Goal: Task Accomplishment & Management: Manage account settings

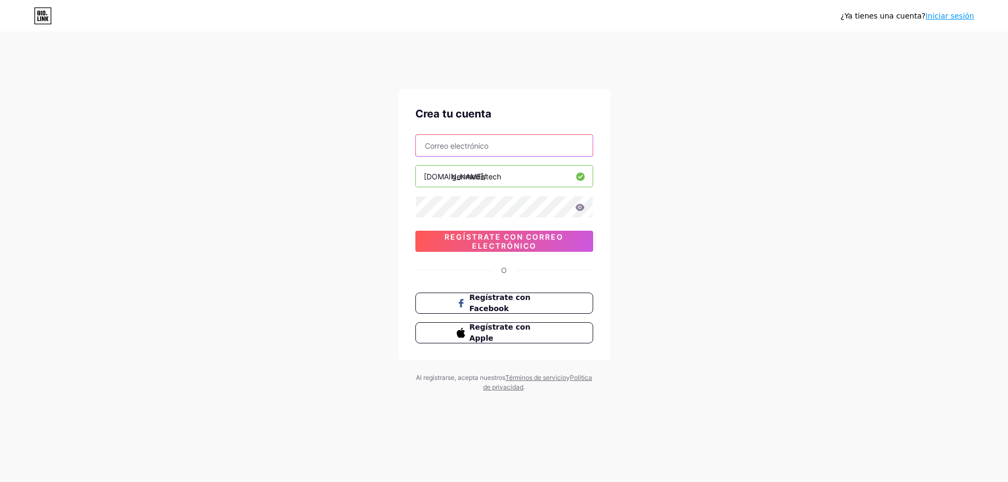
click at [478, 145] on input "text" at bounding box center [504, 145] width 177 height 21
type input "[EMAIL_ADDRESS][DOMAIN_NAME]"
click at [523, 244] on font "Regístrate con correo electrónico" at bounding box center [504, 241] width 119 height 18
click at [413, 204] on div "Crea tu cuenta [EMAIL_ADDRESS][DOMAIN_NAME] [DOMAIN_NAME]/ genmedistech 0cAFcWe…" at bounding box center [505, 225] width 212 height 272
click at [575, 208] on icon at bounding box center [580, 207] width 10 height 7
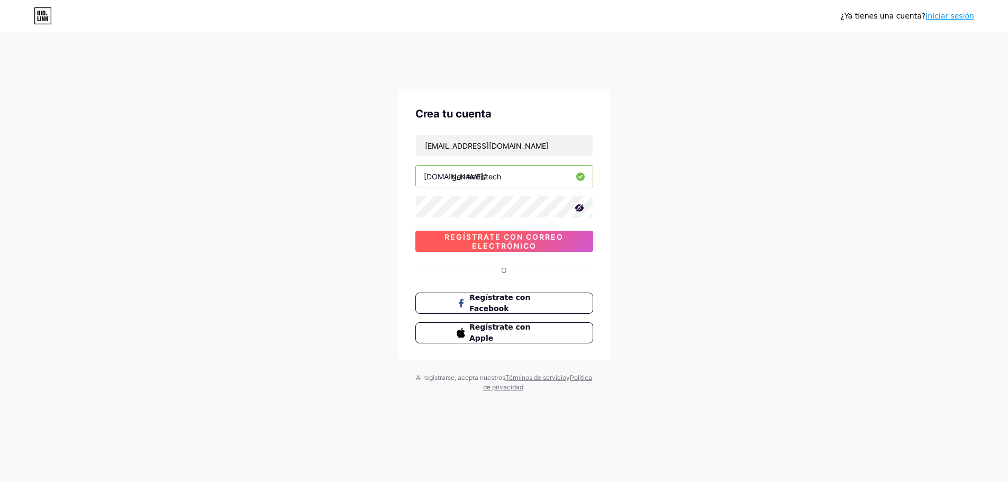
click at [529, 242] on font "Regístrate con correo electrónico" at bounding box center [504, 241] width 119 height 18
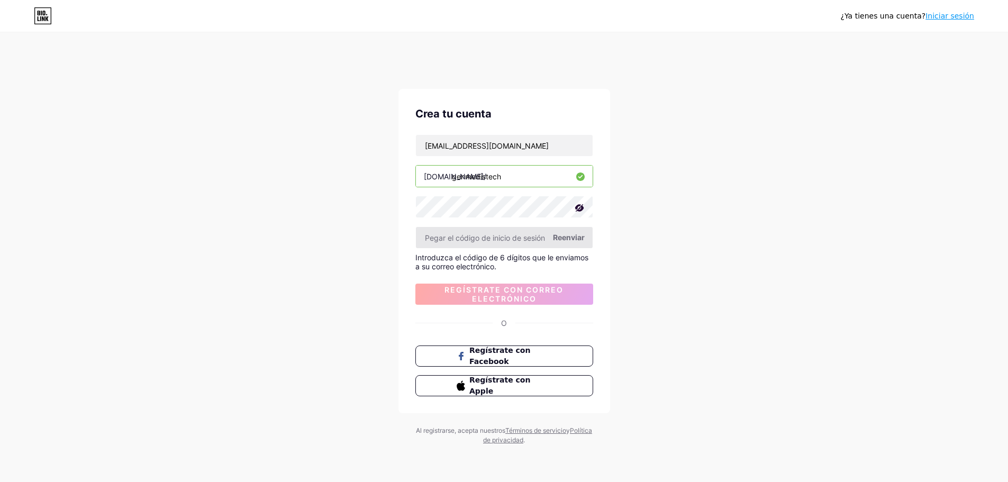
click at [520, 239] on input "text" at bounding box center [504, 237] width 177 height 21
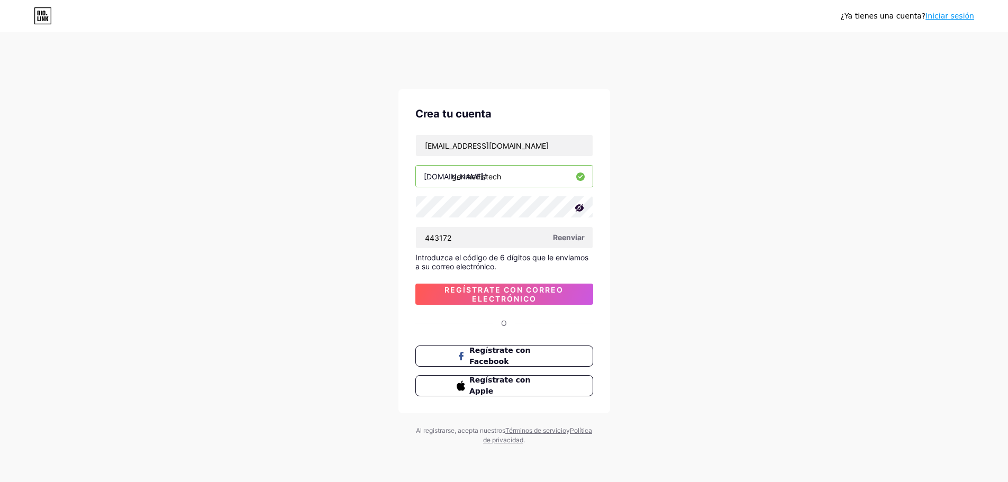
type input "443172"
click at [568, 240] on font "Reenviar" at bounding box center [569, 237] width 32 height 9
click at [505, 293] on font "Regístrate con correo electrónico" at bounding box center [504, 294] width 119 height 18
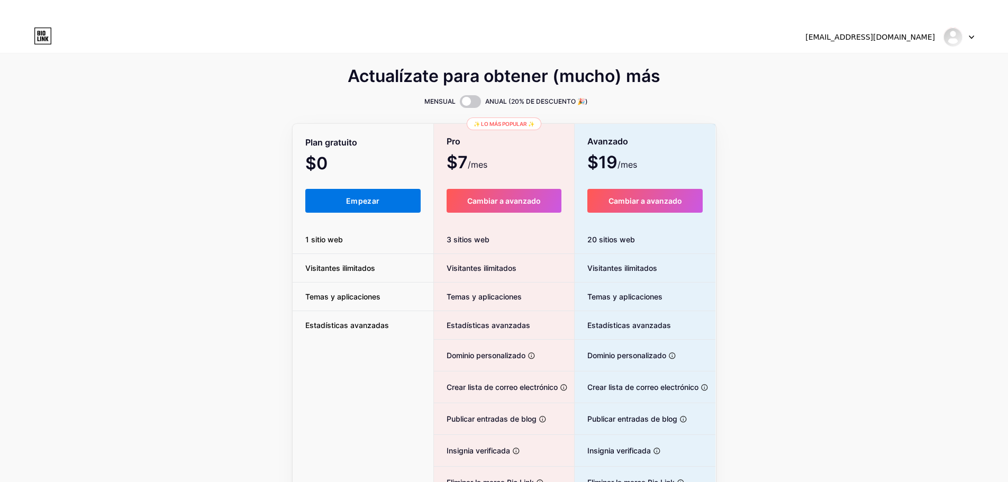
click at [332, 201] on button "Empezar" at bounding box center [363, 201] width 116 height 24
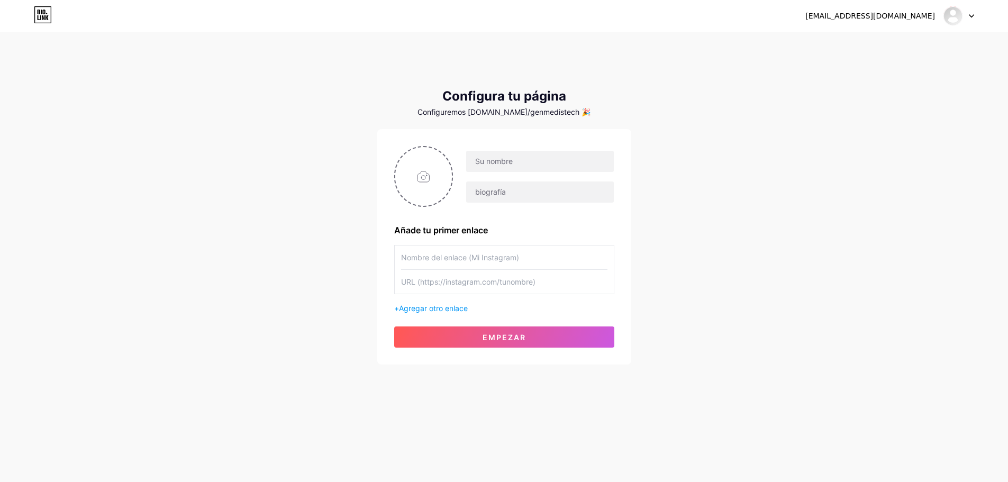
click at [508, 254] on input "text" at bounding box center [504, 258] width 206 height 24
click at [449, 309] on font "Agregar otro enlace" at bounding box center [433, 308] width 69 height 9
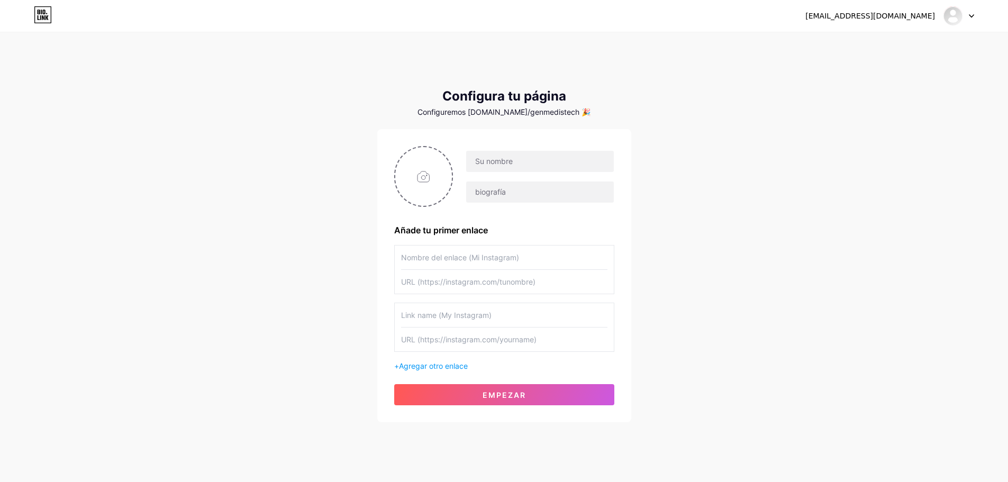
drag, startPoint x: 452, startPoint y: 365, endPoint x: 452, endPoint y: 358, distance: 6.9
click at [452, 361] on div "+ Agregar otro enlace" at bounding box center [504, 366] width 220 height 11
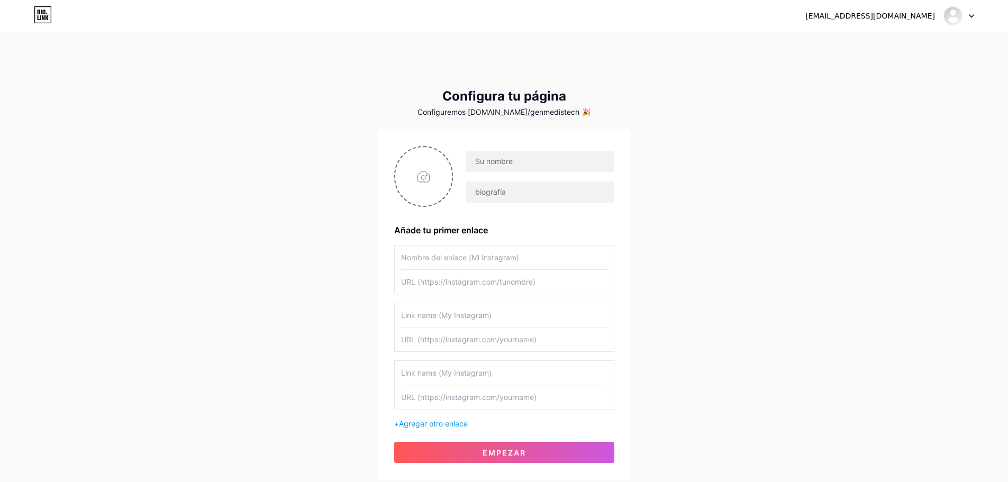
click at [669, 242] on div "[EMAIL_ADDRESS][DOMAIN_NAME] Panel Cerrar sesión Configura tu página Configurem…" at bounding box center [504, 267] width 1008 height 493
click at [433, 184] on input "file" at bounding box center [423, 176] width 57 height 59
type input "C:\fakepath\isotipo.png"
click at [513, 163] on input "text" at bounding box center [539, 161] width 147 height 21
click at [526, 162] on input "Genmedis-TEch" at bounding box center [539, 161] width 147 height 21
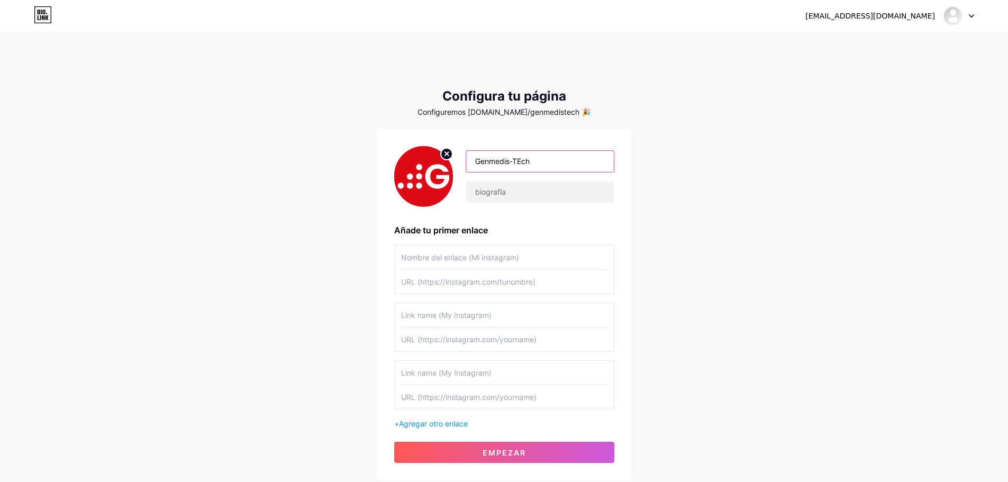
click at [523, 162] on input "Genmedis-TEch" at bounding box center [539, 161] width 147 height 21
type input "Genmedis-Tech"
click at [437, 260] on input "text" at bounding box center [504, 258] width 206 height 24
click at [424, 258] on input "Instagam" at bounding box center [504, 258] width 206 height 24
type input "Instagram"
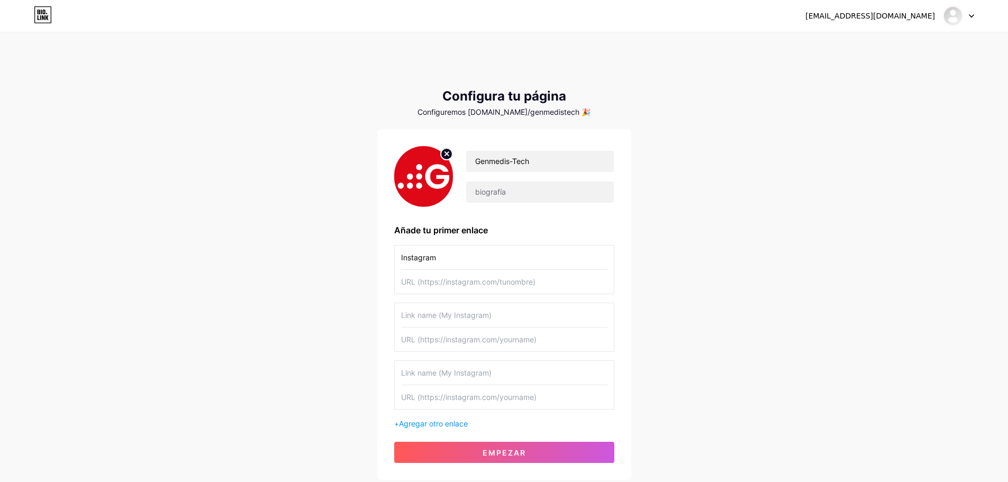
click at [496, 284] on input "text" at bounding box center [504, 282] width 206 height 24
click at [489, 313] on input "text" at bounding box center [504, 315] width 206 height 24
type input "Tikto"
drag, startPoint x: 445, startPoint y: 259, endPoint x: 390, endPoint y: 263, distance: 55.2
click at [390, 263] on div "Genmedis-Tech Añade tu primer enlace Instagram Tikto + Agregar otro enlace Empe…" at bounding box center [504, 304] width 254 height 351
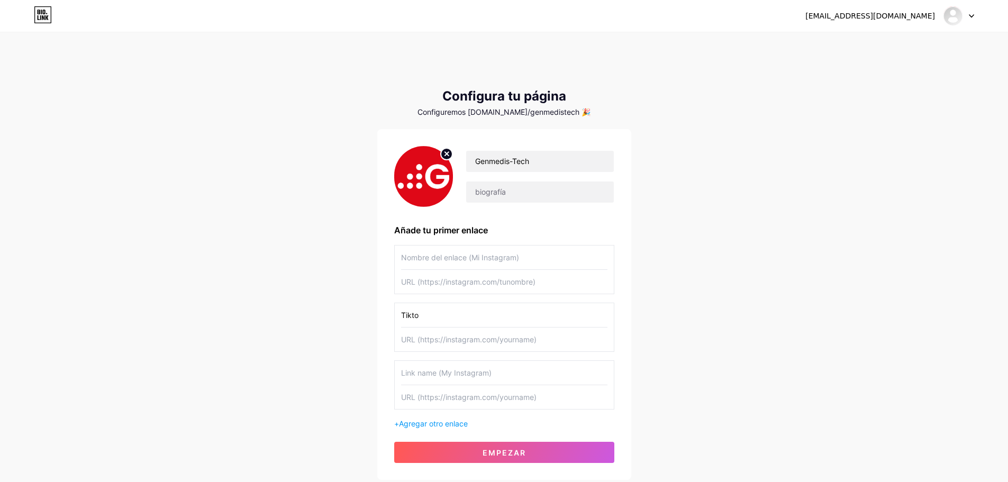
click at [429, 376] on input "text" at bounding box center [504, 373] width 206 height 24
paste input "Instagram"
type input "Instagram"
click at [428, 255] on input "text" at bounding box center [504, 258] width 206 height 24
type input "Linkedin"
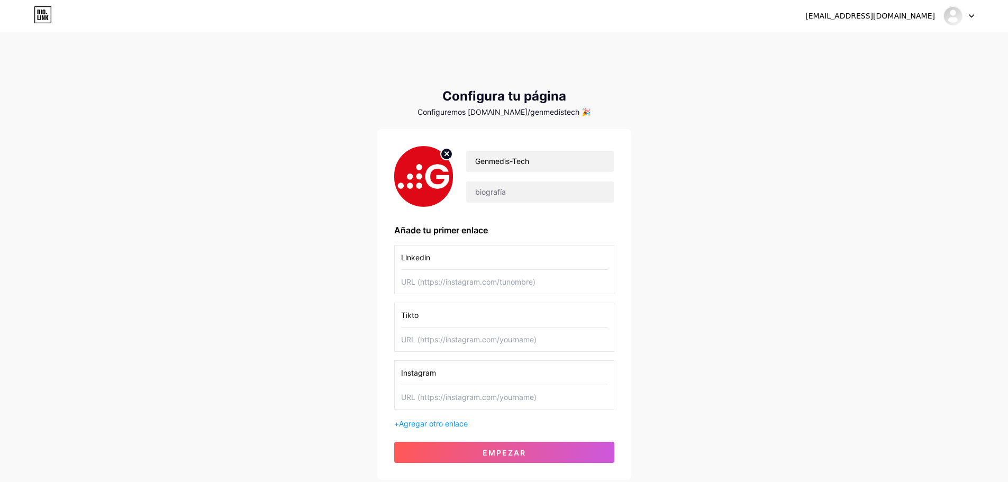
drag, startPoint x: 447, startPoint y: 282, endPoint x: 418, endPoint y: 295, distance: 32.0
click at [449, 282] on input "text" at bounding box center [504, 282] width 206 height 24
click at [427, 282] on input "text" at bounding box center [504, 282] width 206 height 24
paste input "[URL][DOMAIN_NAME]"
type input "[URL][DOMAIN_NAME]"
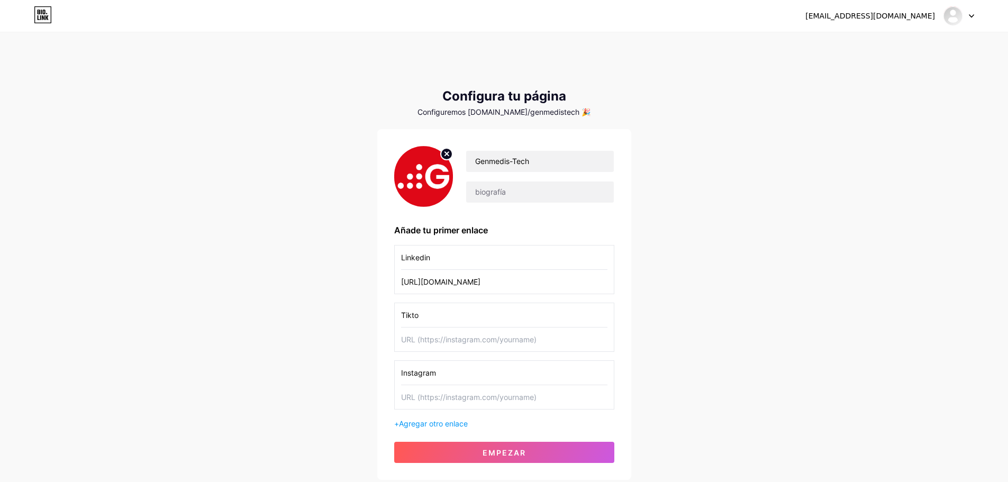
click at [425, 314] on input "Tikto" at bounding box center [504, 315] width 206 height 24
type input "Tiktok"
click at [446, 339] on input "text" at bounding box center [504, 340] width 206 height 24
paste input "[URL][EMAIL_ADDRESS][DOMAIN_NAME][DOMAIN_NAME]"
type input "[URL][EMAIL_ADDRESS][DOMAIN_NAME][DOMAIN_NAME]"
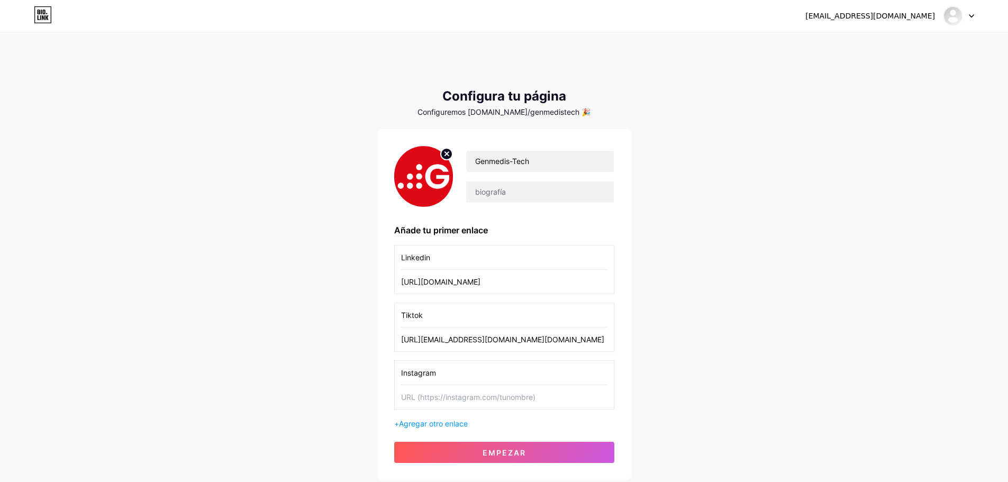
click at [452, 394] on input "text" at bounding box center [504, 397] width 206 height 24
paste input "[URL][DOMAIN_NAME]"
type input "[URL][DOMAIN_NAME]"
click at [451, 427] on font "Agregar otro enlace" at bounding box center [433, 423] width 69 height 9
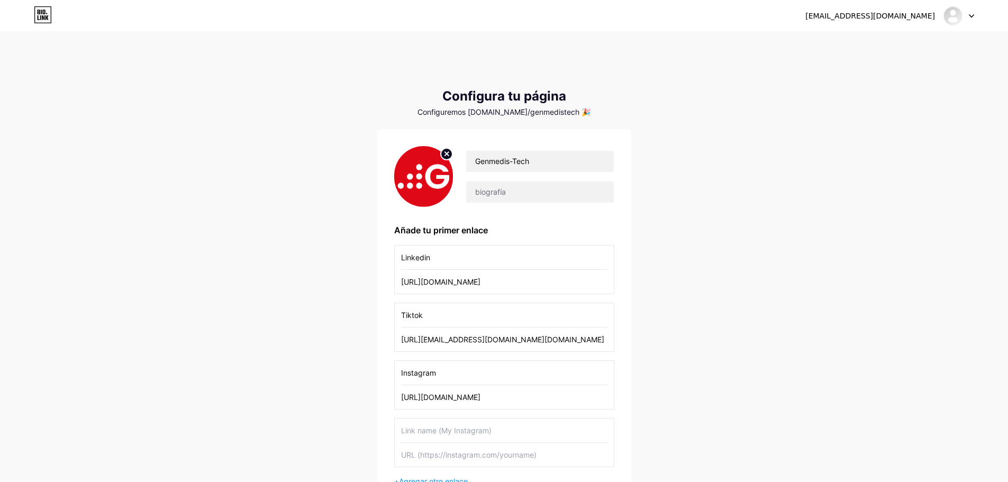
click at [452, 431] on input "text" at bounding box center [504, 431] width 206 height 24
drag, startPoint x: 408, startPoint y: 432, endPoint x: 461, endPoint y: 436, distance: 53.1
click at [409, 433] on input "FAcebook" at bounding box center [504, 431] width 206 height 24
type input "Facebook"
click at [451, 457] on input "text" at bounding box center [504, 455] width 206 height 24
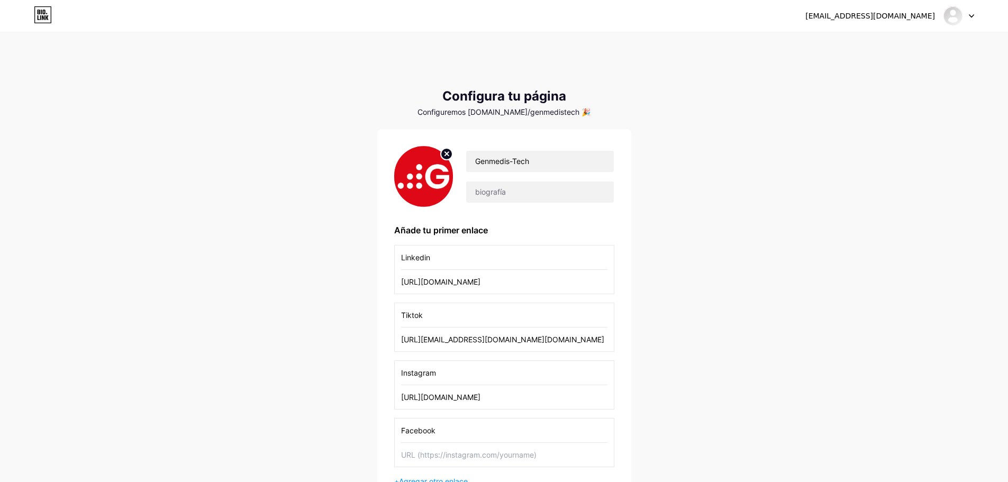
paste input "[URL][DOMAIN_NAME]"
type input "[URL][DOMAIN_NAME]"
click at [497, 192] on input "text" at bounding box center [539, 192] width 147 height 21
paste input "plataformas de vanguardia para diagnóstico molecular, medicina personalizada, a…"
drag, startPoint x: 579, startPoint y: 188, endPoint x: 356, endPoint y: 222, distance: 225.4
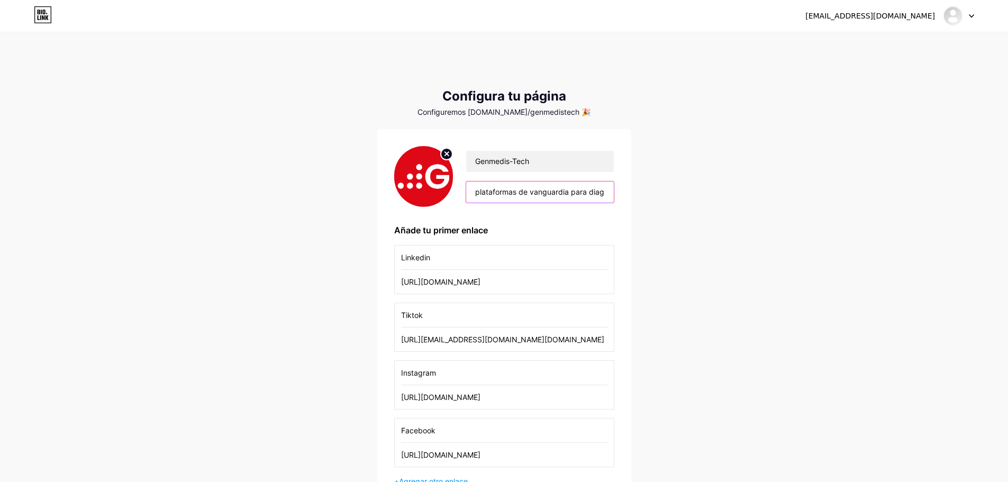
click at [356, 222] on div "[EMAIL_ADDRESS][DOMAIN_NAME] Panel Cerrar sesión Configura tu página Configurem…" at bounding box center [504, 296] width 1008 height 551
click at [493, 190] on input "plataformas de vanguardia para diagnóstico molecular, medicina personalizada, a…" at bounding box center [539, 192] width 147 height 21
drag, startPoint x: 519, startPoint y: 190, endPoint x: 462, endPoint y: 199, distance: 58.3
click at [462, 199] on div "Genmedis-Tech plataformas de vanguardia para diagnóstico molecular, medicina pe…" at bounding box center [533, 176] width 161 height 53
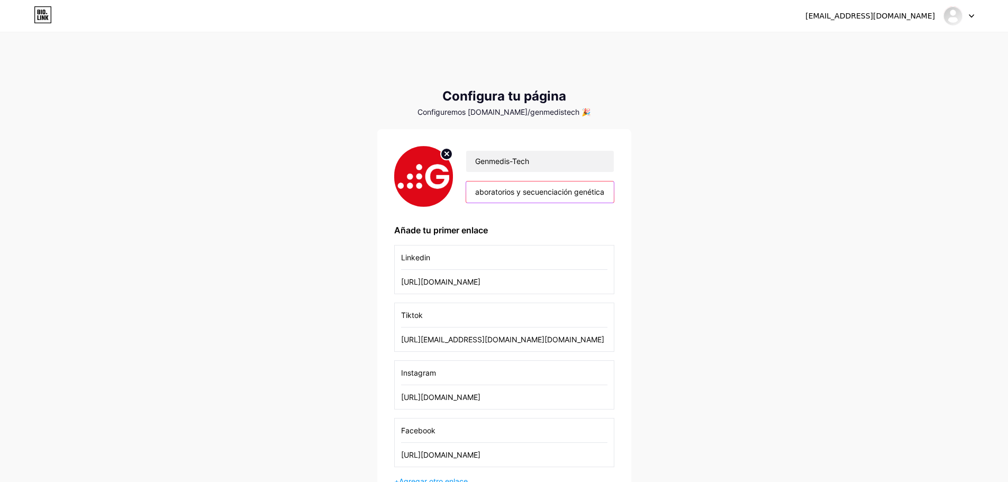
drag, startPoint x: 537, startPoint y: 194, endPoint x: 604, endPoint y: 187, distance: 67.1
click at [604, 187] on input "Ofrecemos soluciones de vanguardia para diagnóstico molecular, medicina persona…" at bounding box center [539, 192] width 147 height 21
type input "Ofrecemos soluciones de vanguardia para diagnóstico molecular, medicina persona…"
click at [668, 203] on div "[EMAIL_ADDRESS][DOMAIN_NAME] Panel Cerrar sesión Configura tu página Configurem…" at bounding box center [504, 296] width 1008 height 551
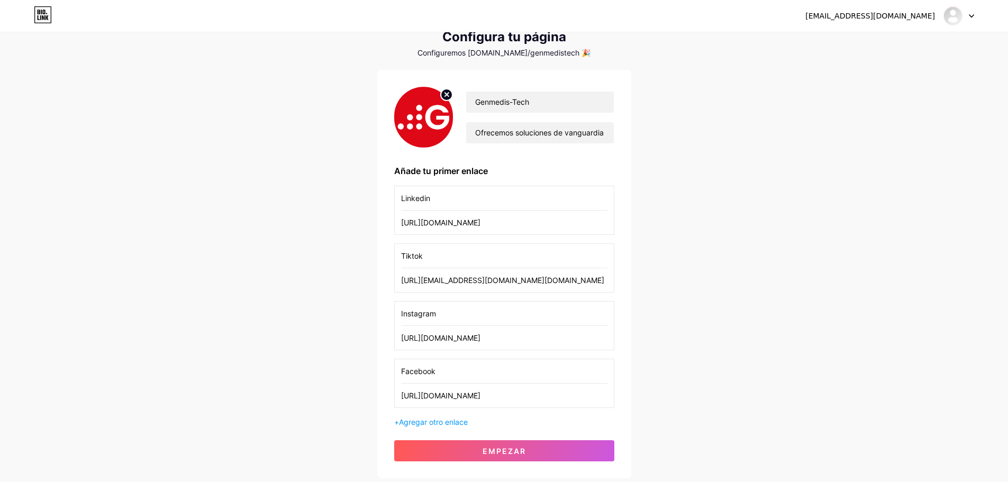
scroll to position [132, 0]
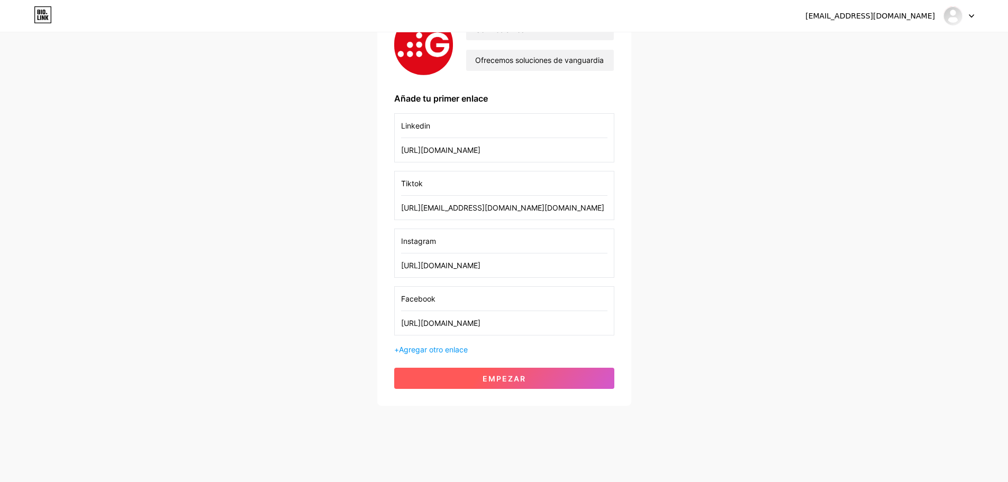
click at [499, 376] on font "Empezar" at bounding box center [504, 378] width 43 height 9
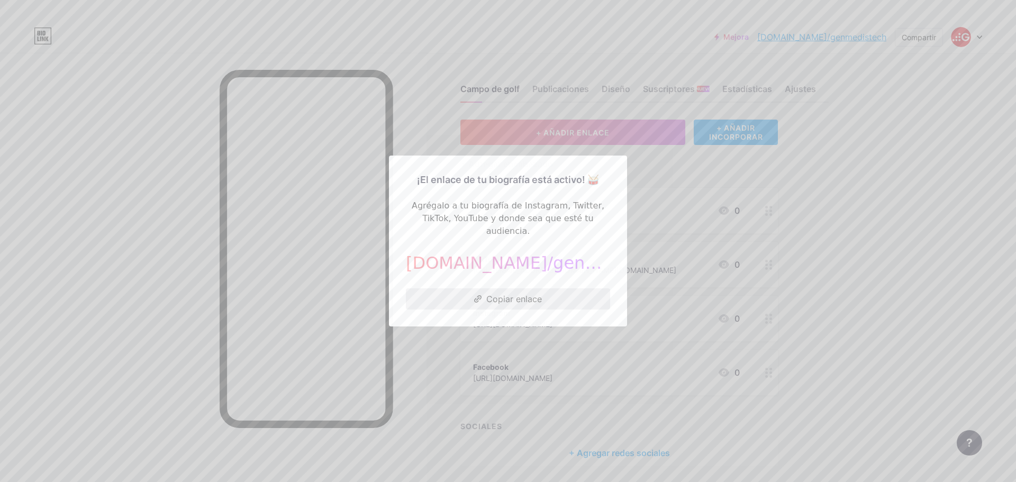
click at [521, 296] on font "Copiar enlace" at bounding box center [515, 299] width 56 height 11
click at [527, 296] on font "Copiar enlace" at bounding box center [515, 299] width 56 height 11
click at [532, 294] on font "Copiar enlace" at bounding box center [515, 299] width 56 height 11
click at [656, 178] on div at bounding box center [508, 241] width 1016 height 482
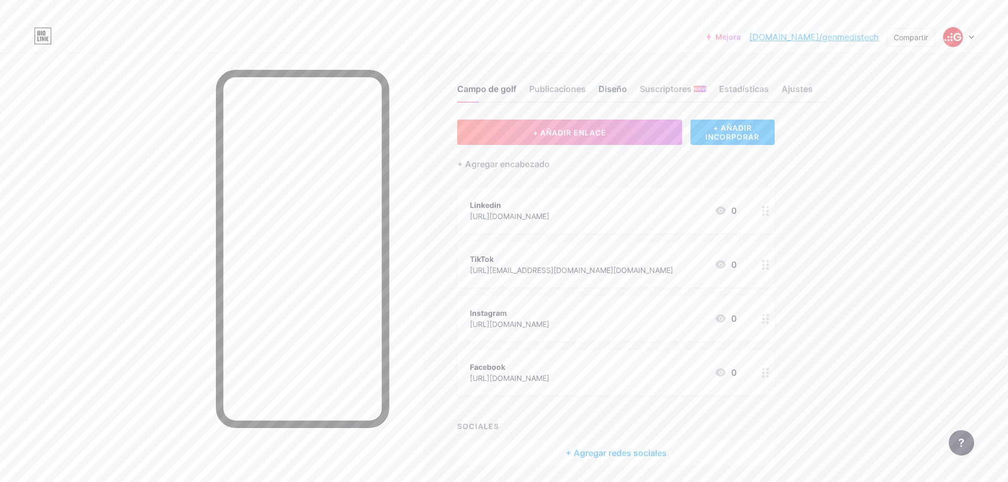
click at [618, 91] on font "Diseño" at bounding box center [613, 89] width 29 height 11
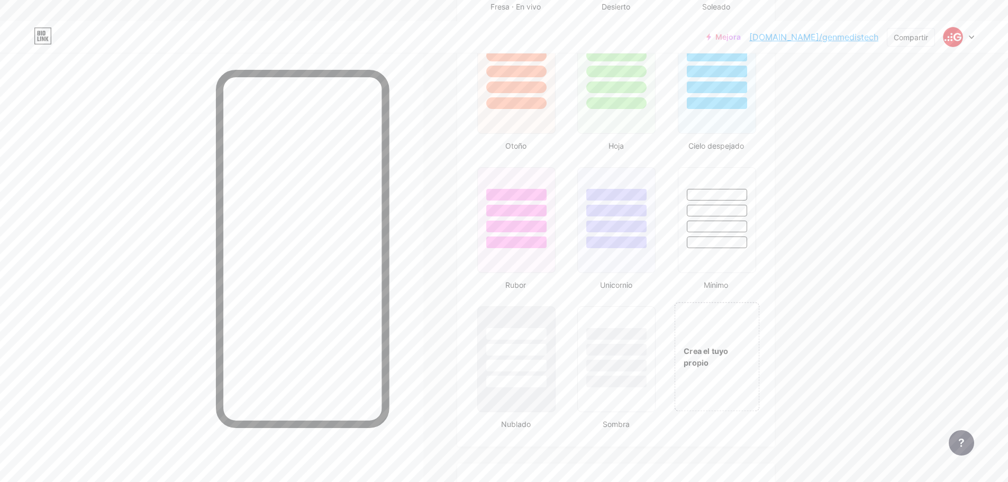
scroll to position [1006, 0]
click at [502, 84] on div at bounding box center [516, 87] width 62 height 12
click at [726, 357] on div "Crea el tuyo propio" at bounding box center [717, 356] width 84 height 23
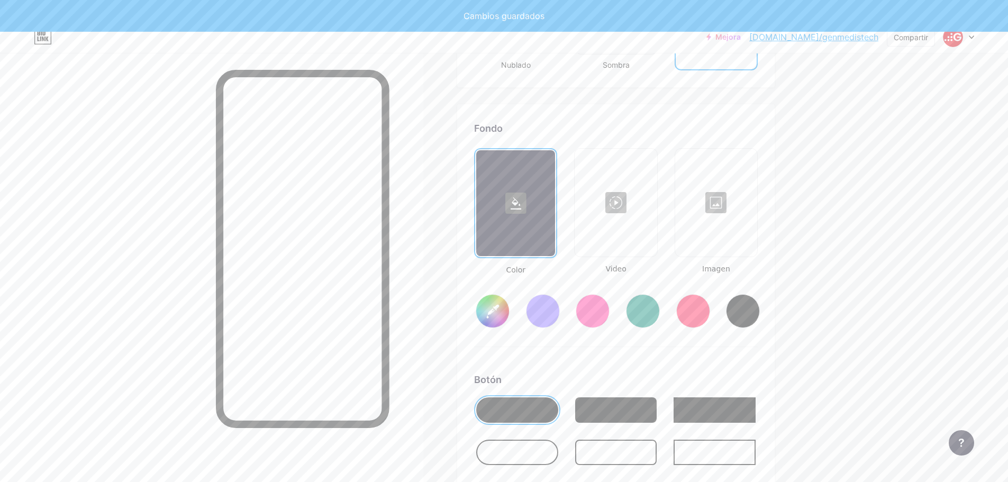
type input "#ffffff"
type input "#000000"
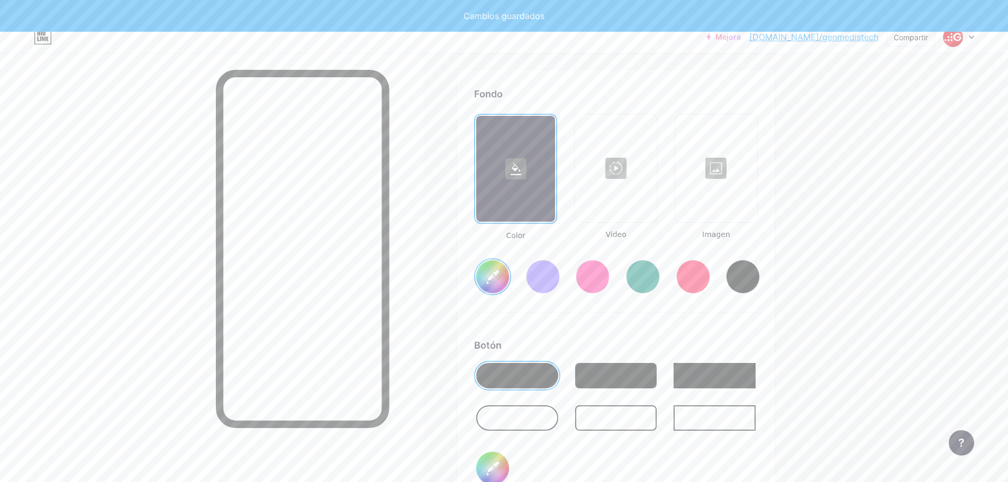
scroll to position [1406, 0]
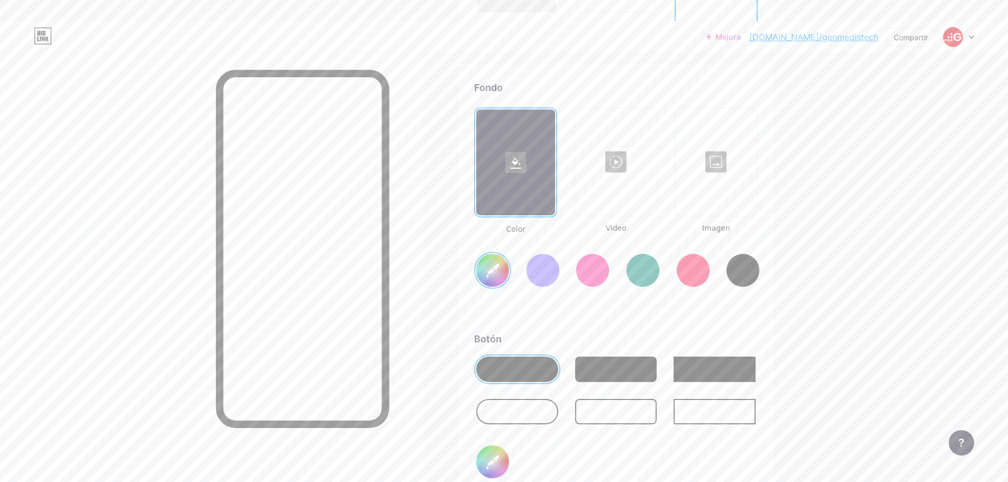
click at [689, 276] on div at bounding box center [694, 271] width 34 height 34
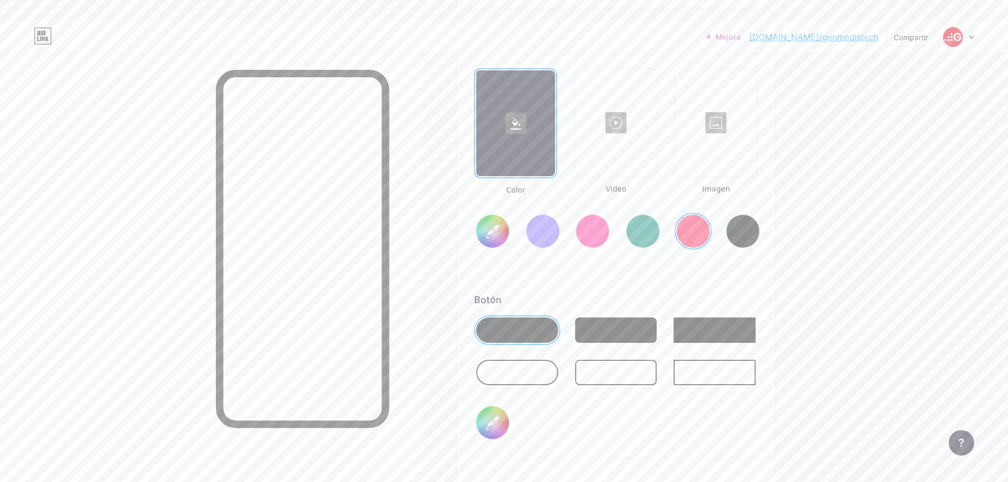
scroll to position [1458, 0]
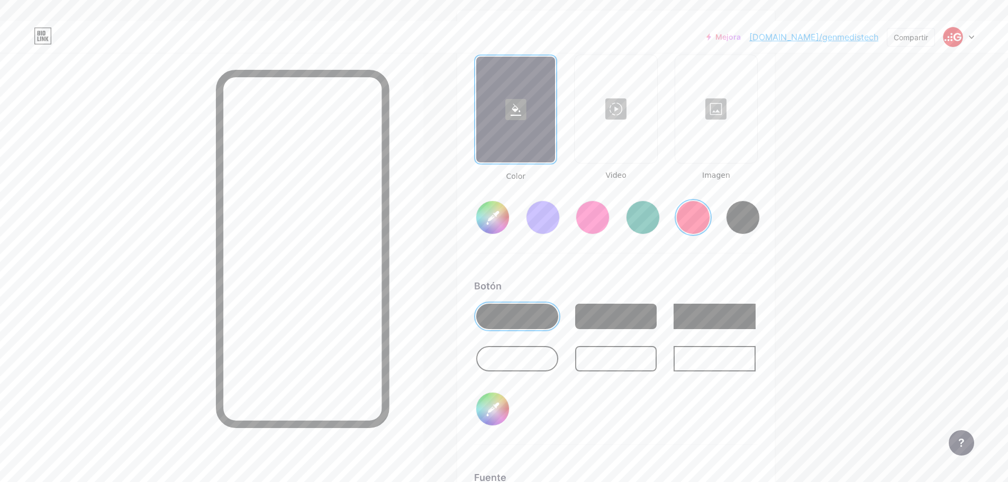
click at [526, 359] on div at bounding box center [517, 358] width 82 height 25
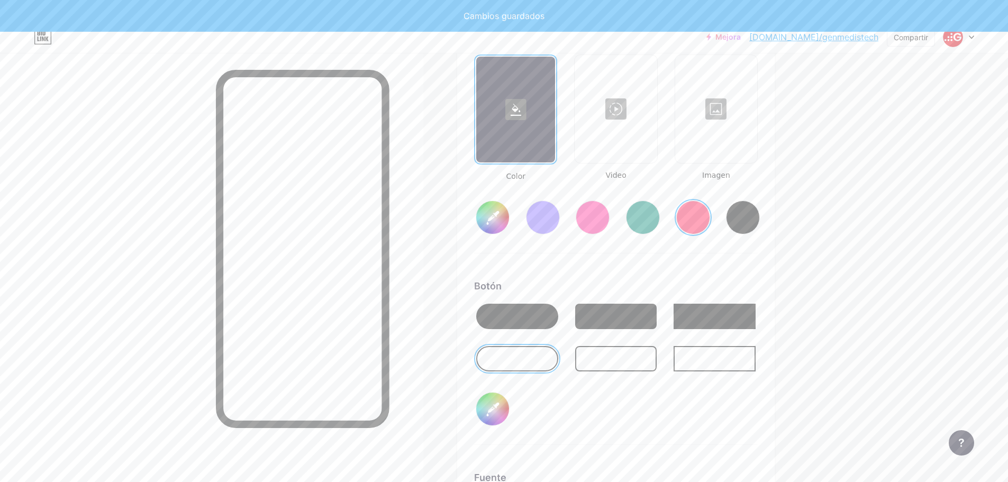
click at [513, 319] on div at bounding box center [517, 316] width 82 height 25
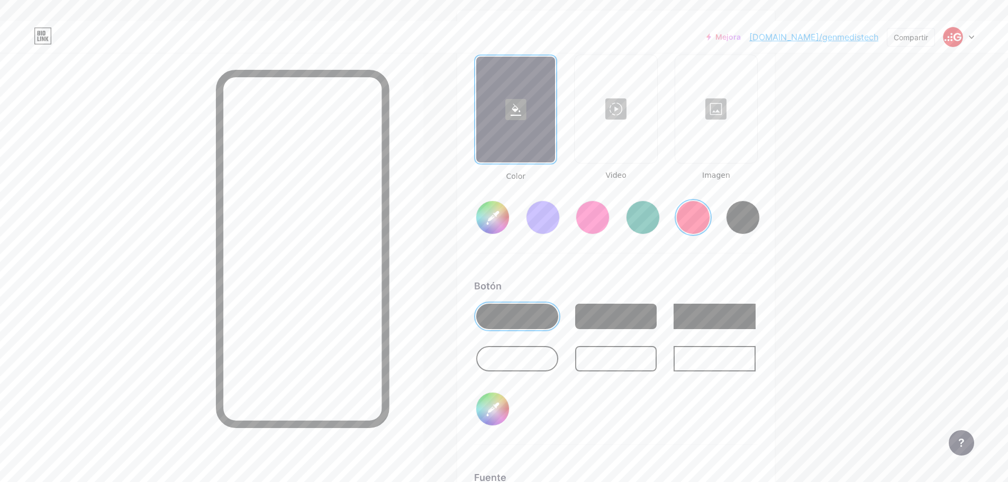
click at [494, 406] on input "#000000" at bounding box center [492, 409] width 33 height 33
type input "#ff1f54"
type input "#50525e"
type input "#ff1f54"
type input "#555862"
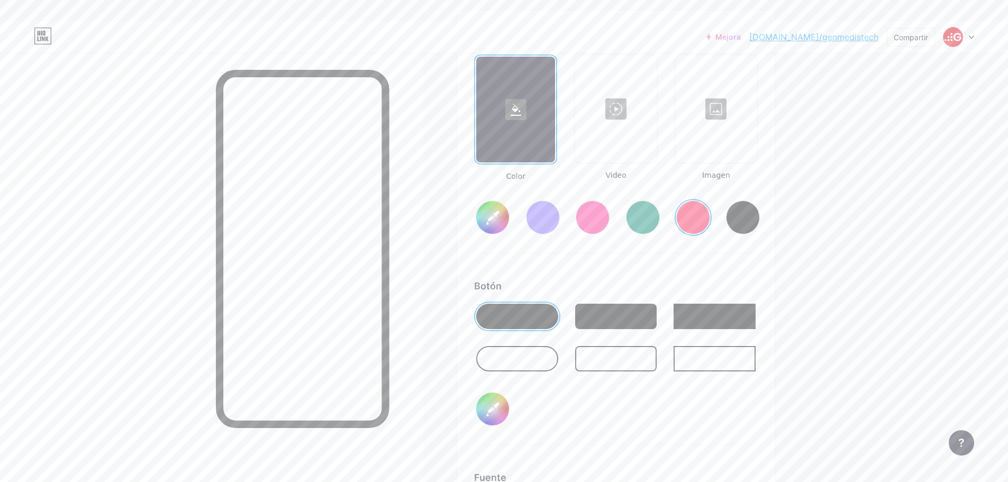
type input "#ff1f54"
type input "#5f616d"
type input "#ff1f54"
type input "#656772"
type input "#ff1f54"
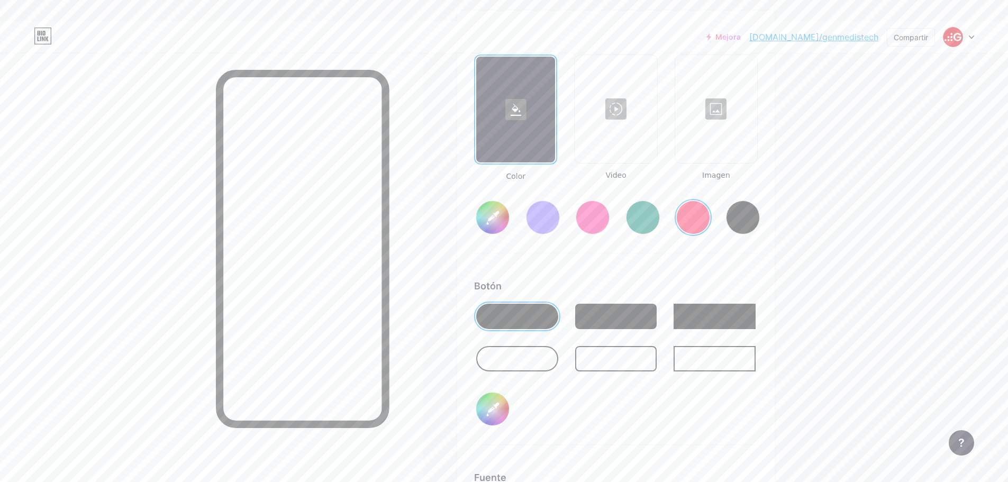
type input "#72747e"
type input "#ff1f54"
type input "#85878e"
type input "#ff1f54"
type input "#95969d"
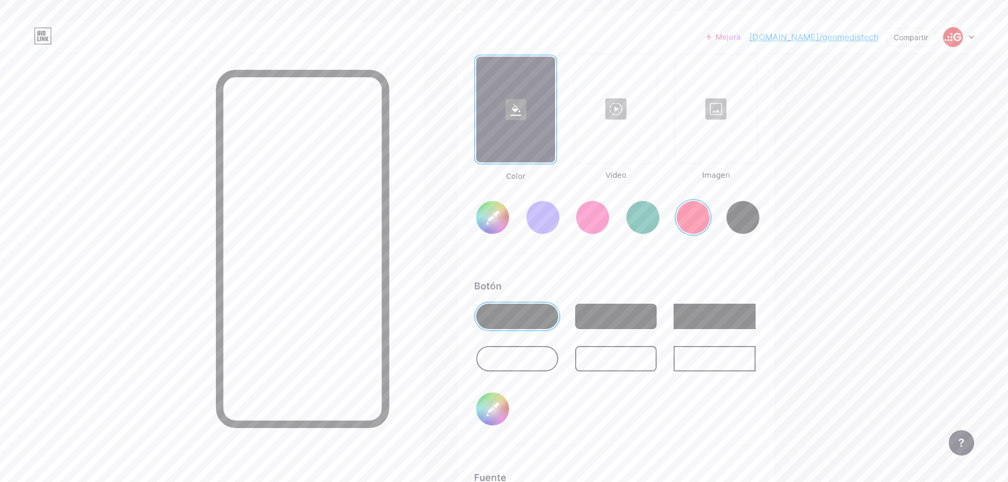
type input "#ff1f54"
type input "#acacaf"
type input "#ff1f54"
type input "#bdbdbd"
type input "#ff1f54"
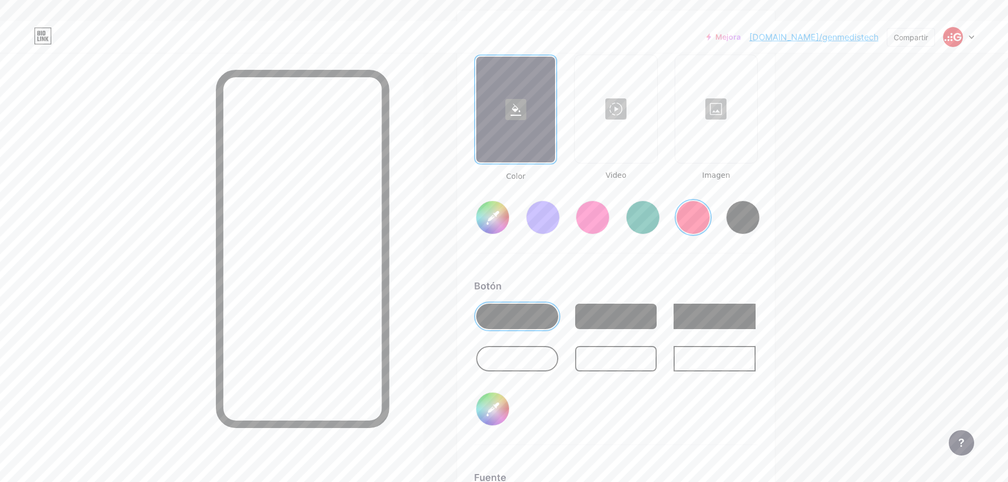
type input "#c7c7c7"
type input "#ff1f54"
type input "#d9d9d9"
type input "#ff1f54"
type input "#ededed"
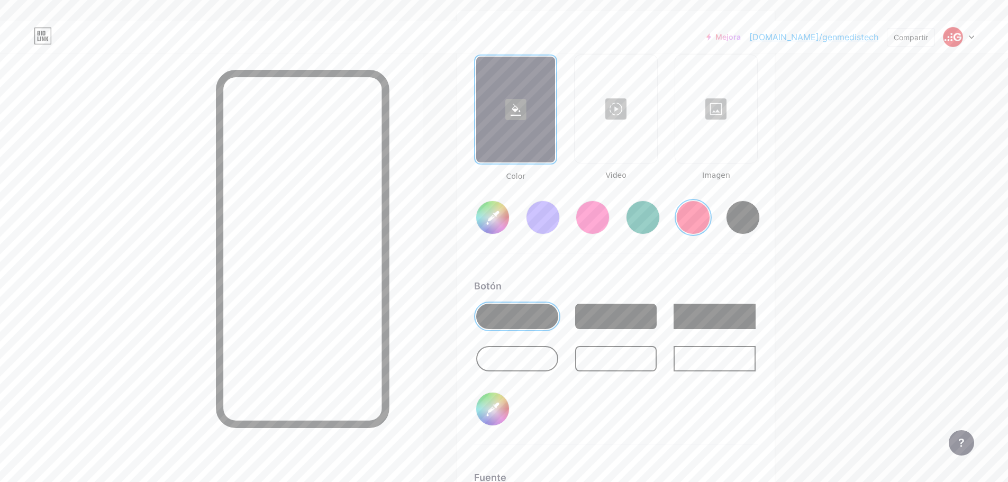
type input "#ff1f54"
type input "#fafafa"
type input "#ff1f54"
type input "#ffffff"
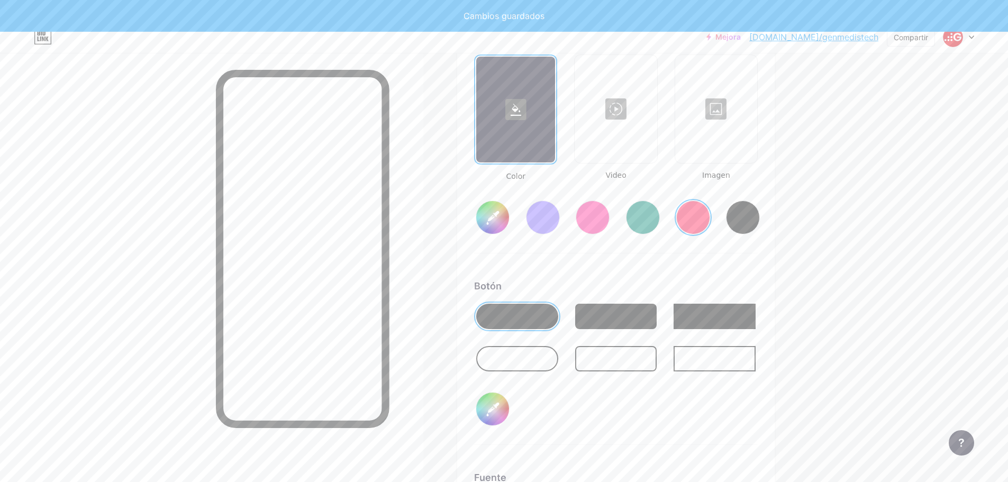
type input "#ff1f54"
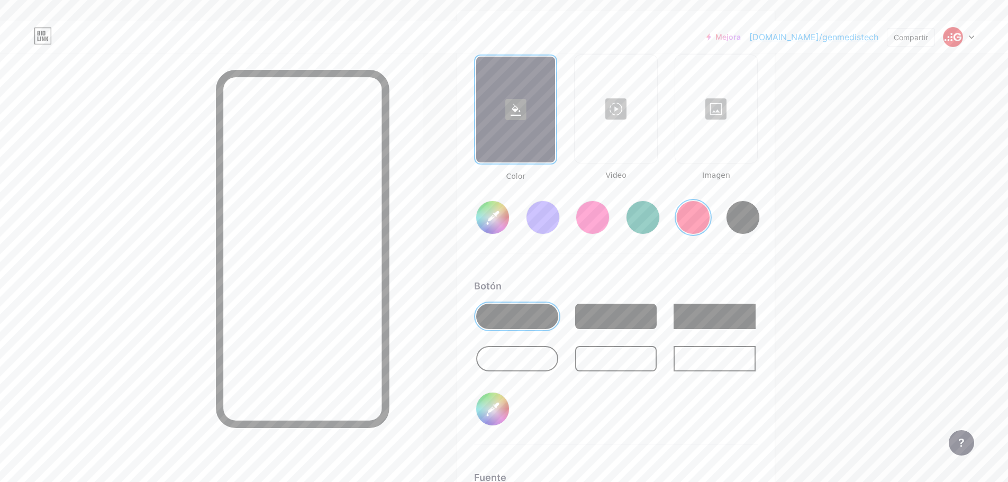
type input "#ffffff"
click at [663, 280] on div "Botón" at bounding box center [616, 286] width 284 height 14
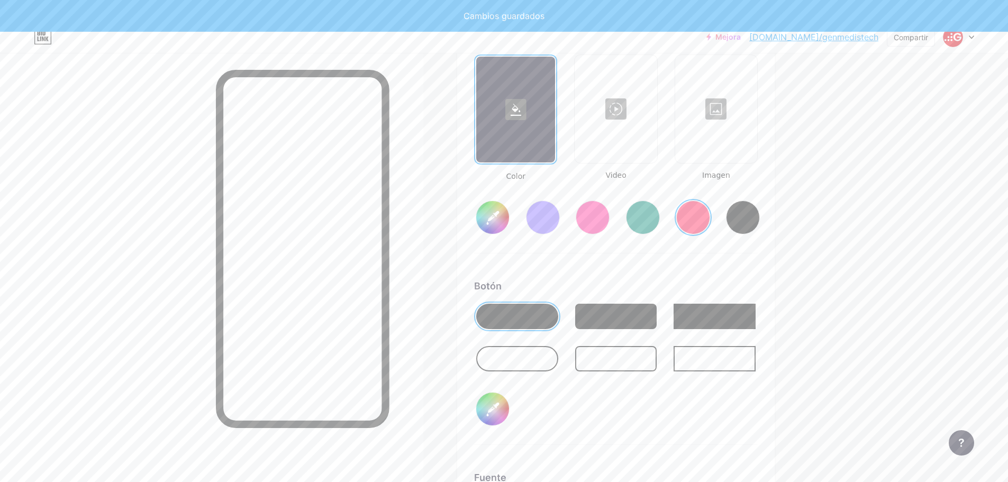
click at [742, 221] on div at bounding box center [743, 218] width 34 height 34
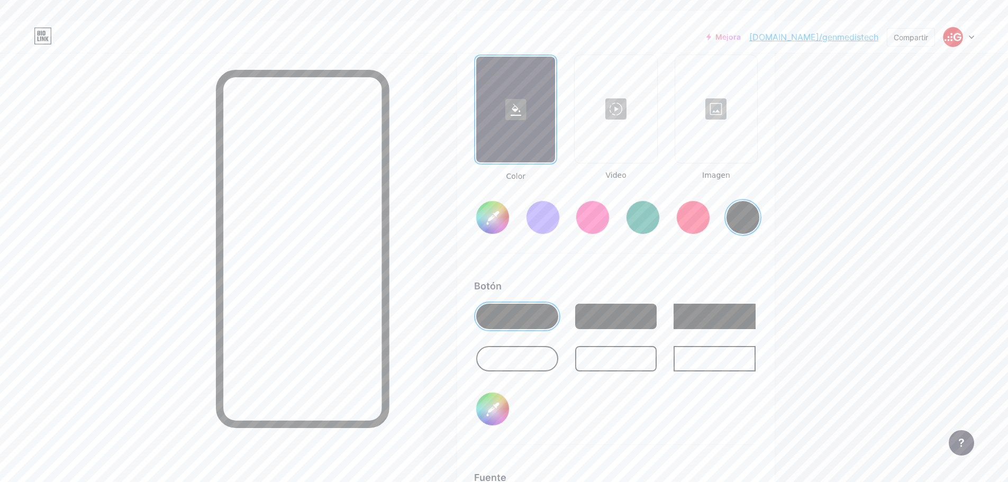
click at [497, 222] on input "#000000" at bounding box center [492, 217] width 33 height 33
click at [581, 395] on div "Botón #ffffff" at bounding box center [616, 362] width 284 height 166
click at [514, 318] on div at bounding box center [517, 316] width 82 height 25
click at [498, 413] on input "#ffffff" at bounding box center [492, 409] width 33 height 33
type input "#ffffff"
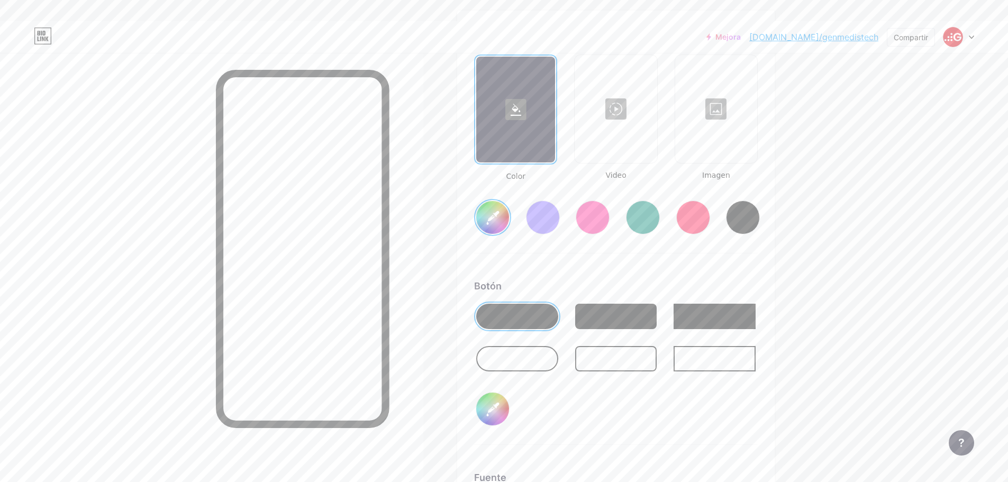
type input "#ec0909"
type input "#ffffff"
type input "#f10909"
type input "#ffffff"
type input "#f50a0a"
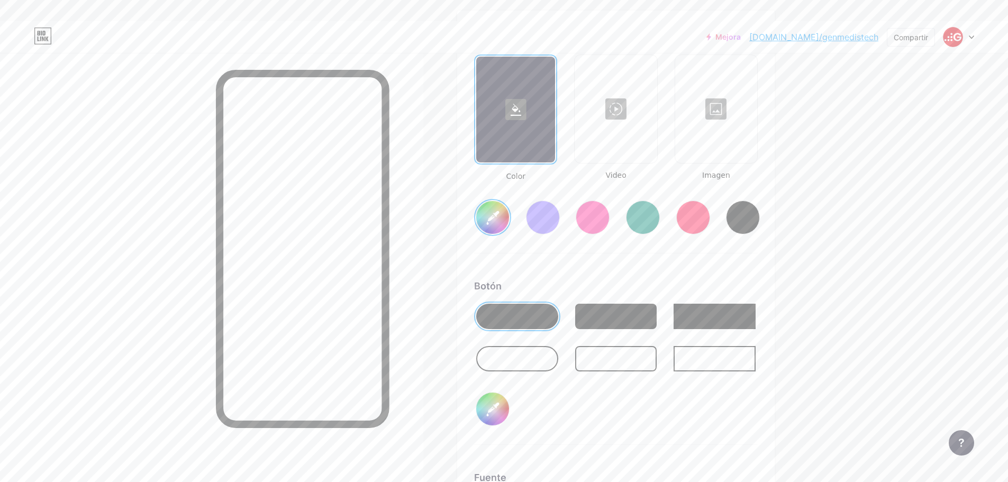
type input "#ffffff"
type input "#f70808"
type input "#ffffff"
type input "#fb0909"
type input "#ffffff"
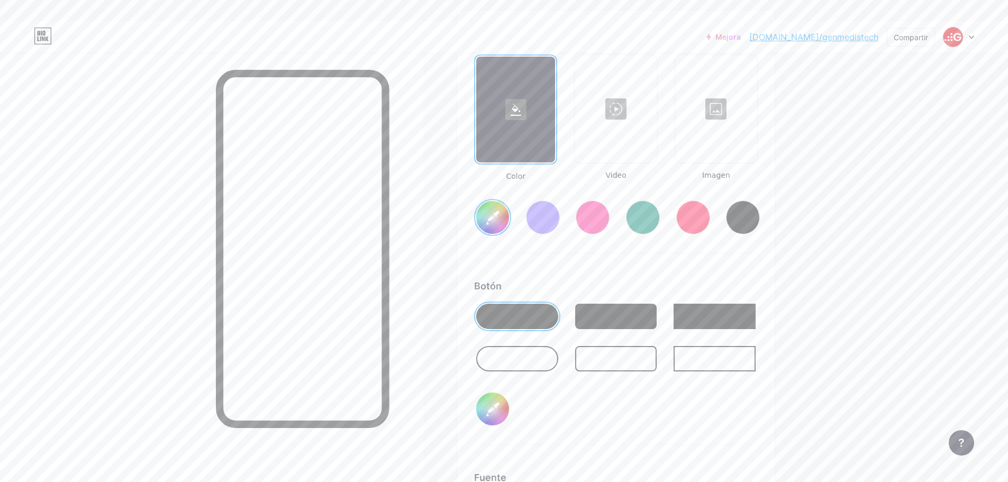
type input "#fd0d0d"
type input "#ffffff"
type input "#ff0a0a"
type input "#ffffff"
type input "#ff0505"
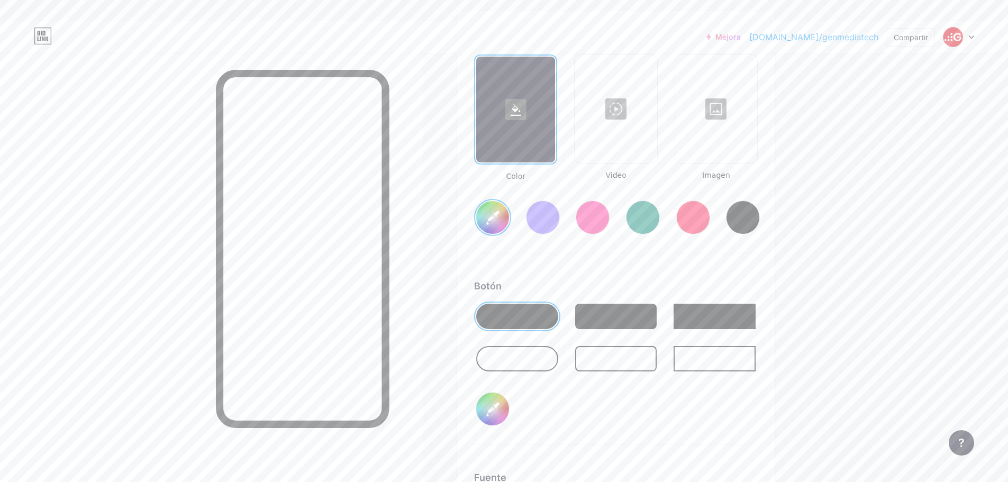
type input "#ffffff"
type input "#fe0606"
type input "#ffffff"
type input "#fe0101"
type input "#ffffff"
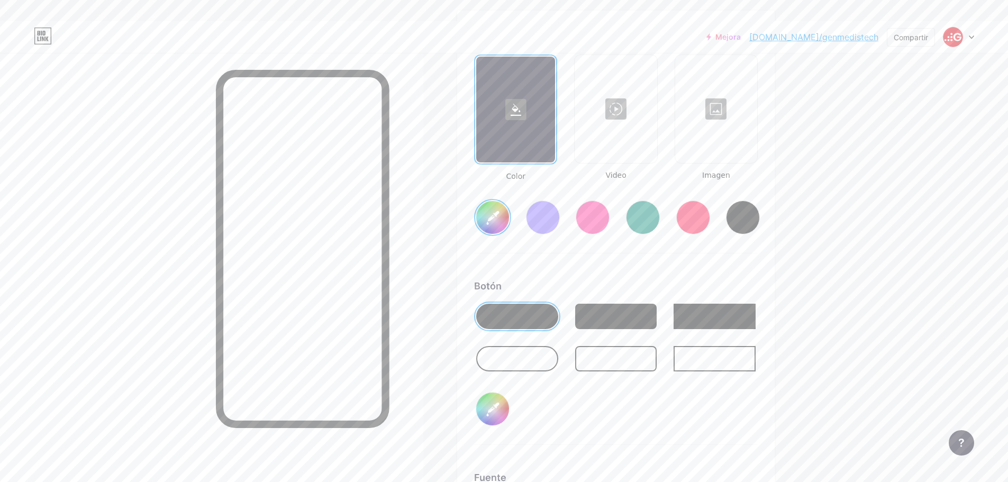
type input "#ff0000"
type input "#ffffff"
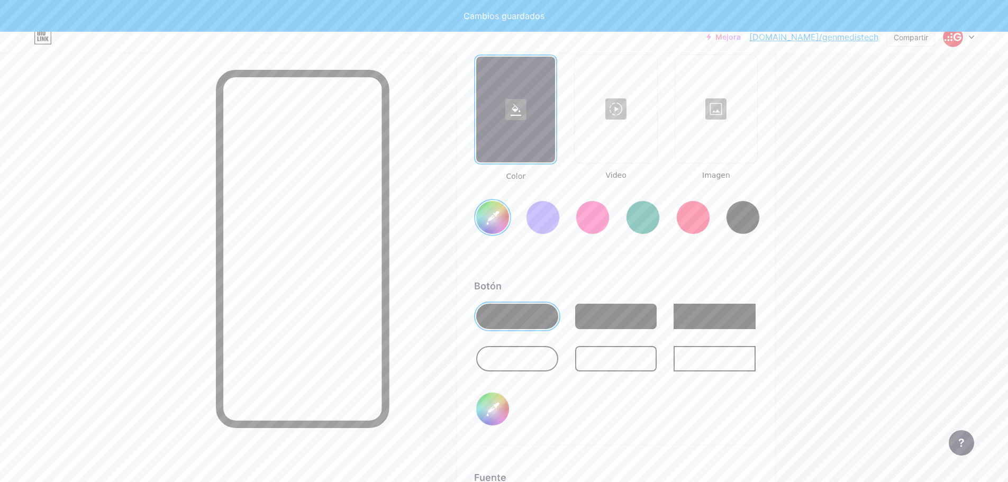
type input "#ff0000"
click at [564, 427] on div "Botón #ff0000" at bounding box center [616, 362] width 284 height 166
type input "#ffffff"
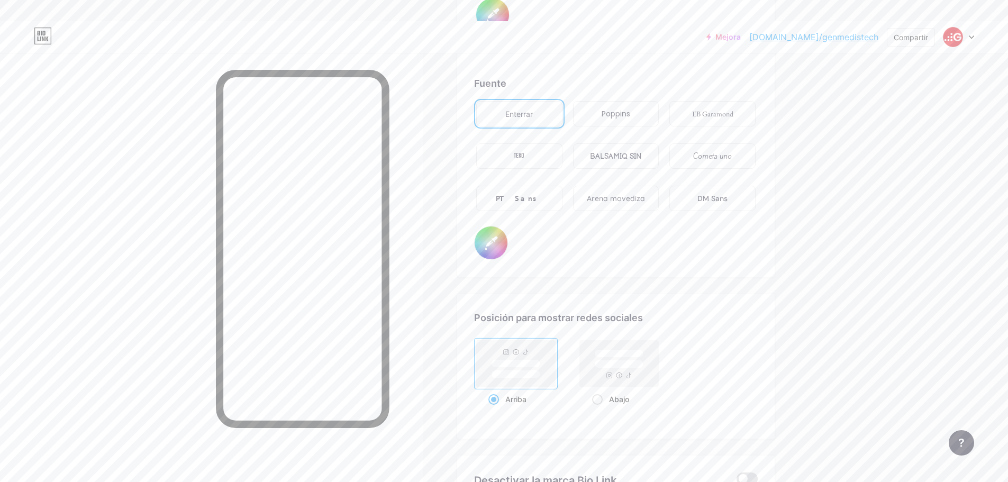
scroll to position [1882, 0]
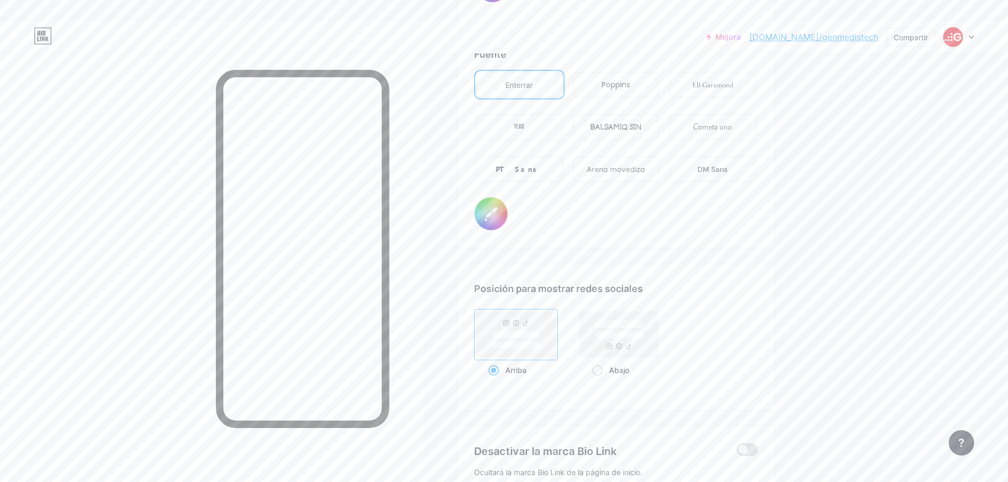
click at [513, 329] on rect at bounding box center [516, 334] width 79 height 47
click at [496, 380] on input "Arriba" at bounding box center [492, 383] width 7 height 7
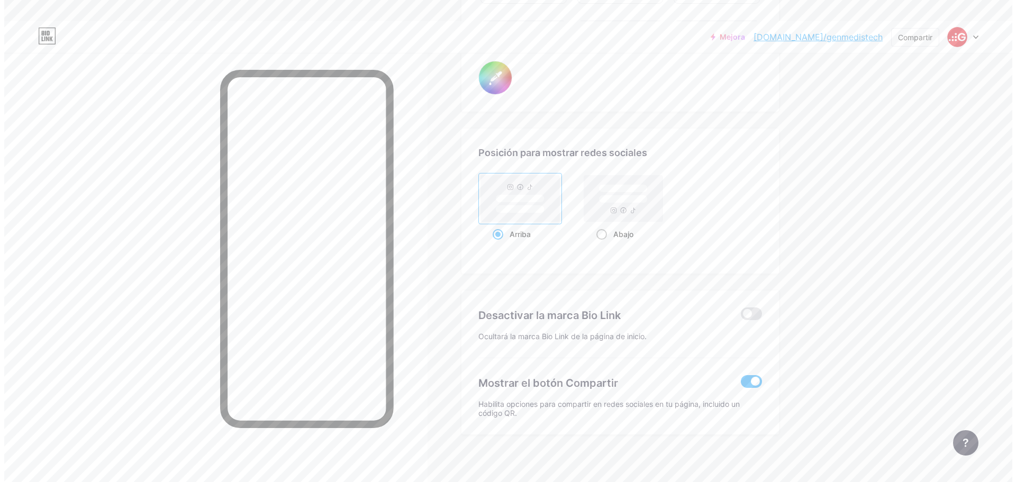
scroll to position [2024, 0]
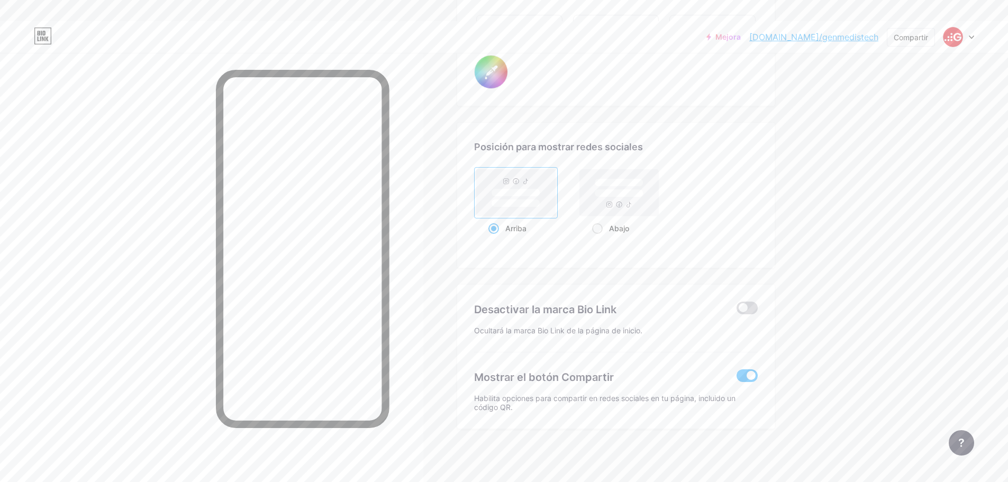
click at [747, 310] on span at bounding box center [747, 308] width 21 height 13
click at [737, 311] on input "checkbox" at bounding box center [737, 311] width 0 height 0
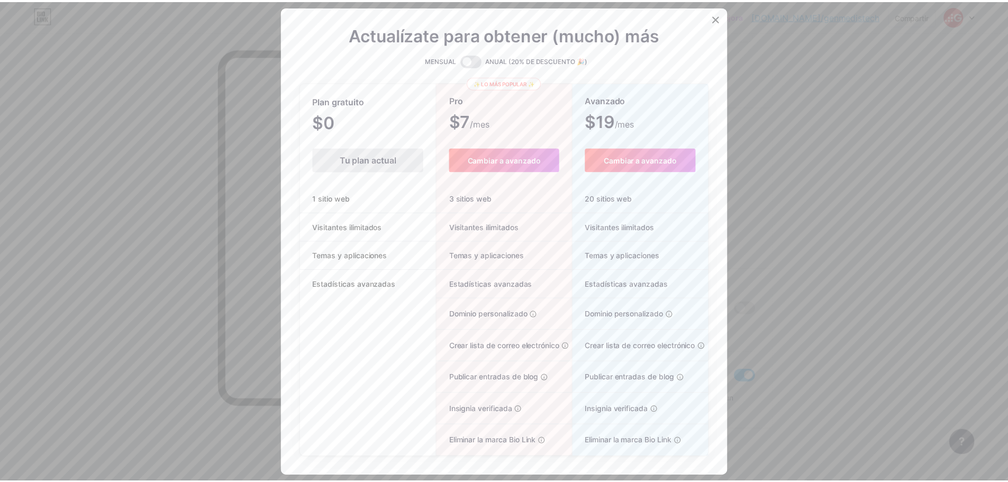
scroll to position [2003, 0]
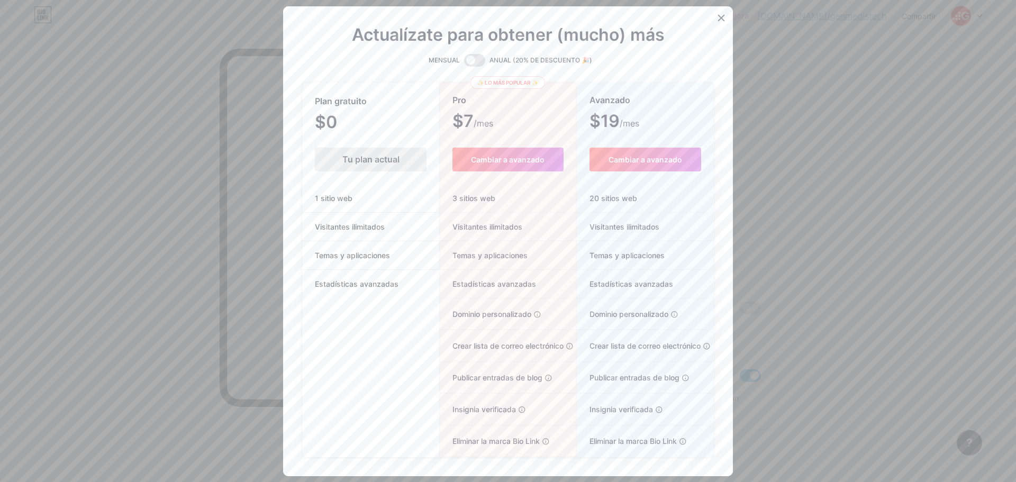
click at [722, 9] on div at bounding box center [721, 17] width 19 height 19
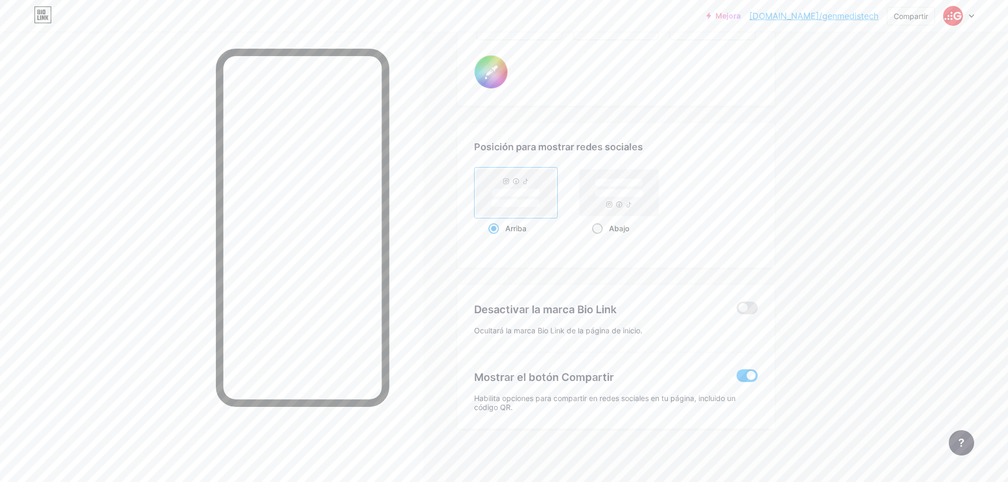
click at [603, 227] on span at bounding box center [597, 228] width 11 height 11
click at [599, 238] on input "Abajo" at bounding box center [595, 241] width 7 height 7
radio input "true"
type input "#ffffff"
click at [499, 230] on span at bounding box center [494, 228] width 11 height 11
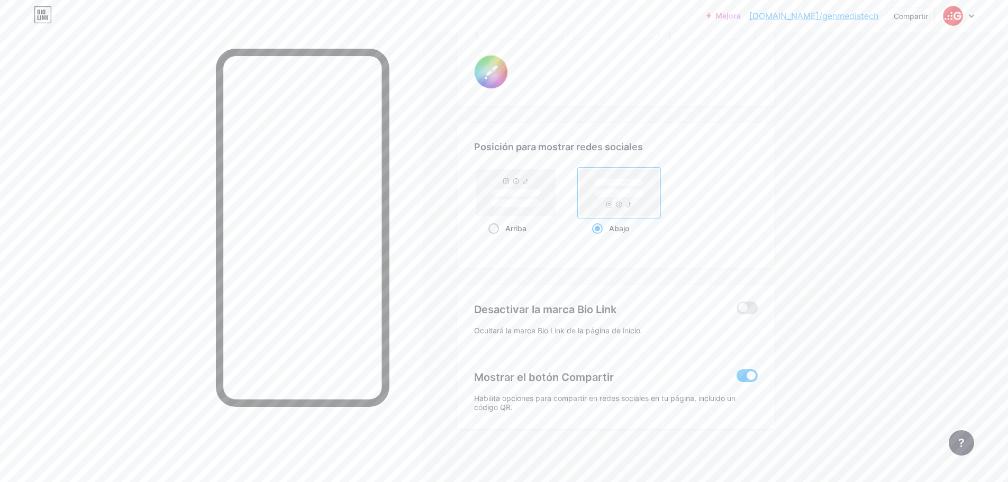
click at [496, 238] on input "Arriba" at bounding box center [492, 241] width 7 height 7
radio input "true"
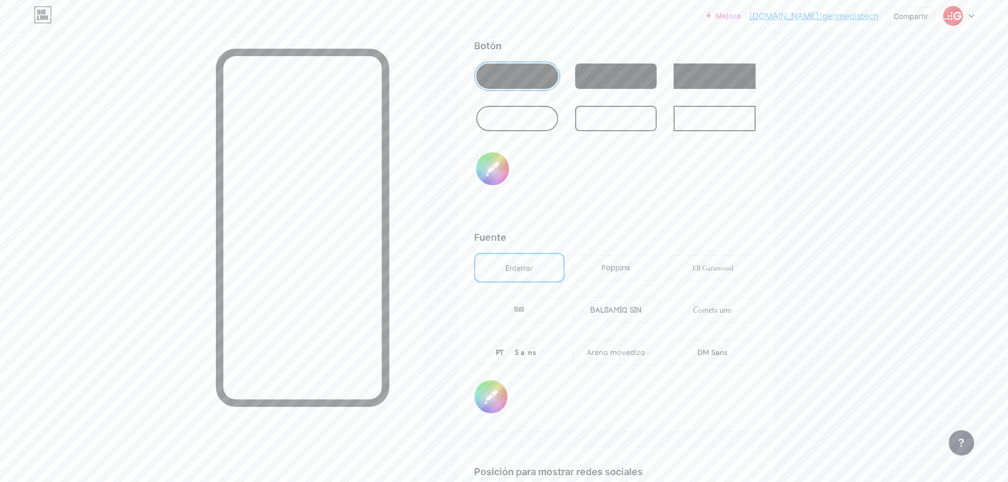
scroll to position [1685, 0]
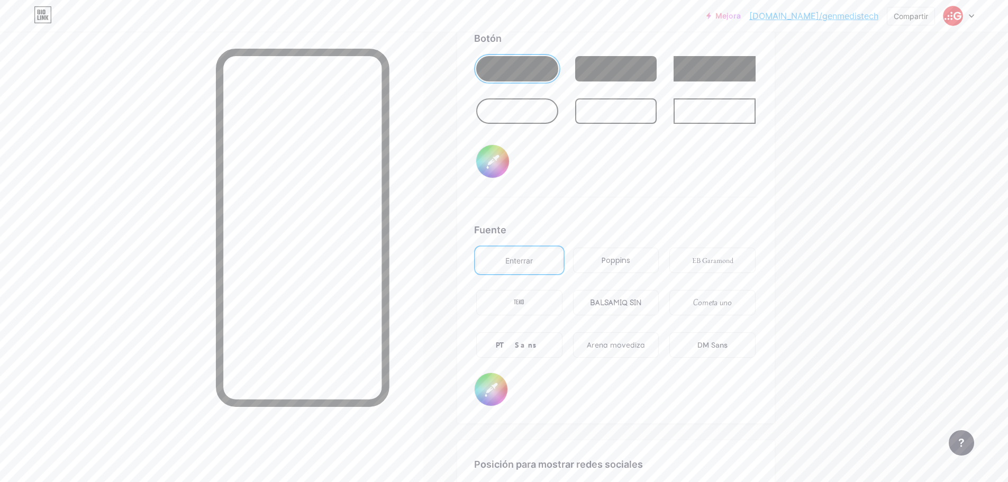
click at [606, 262] on font "Poppins" at bounding box center [616, 260] width 29 height 11
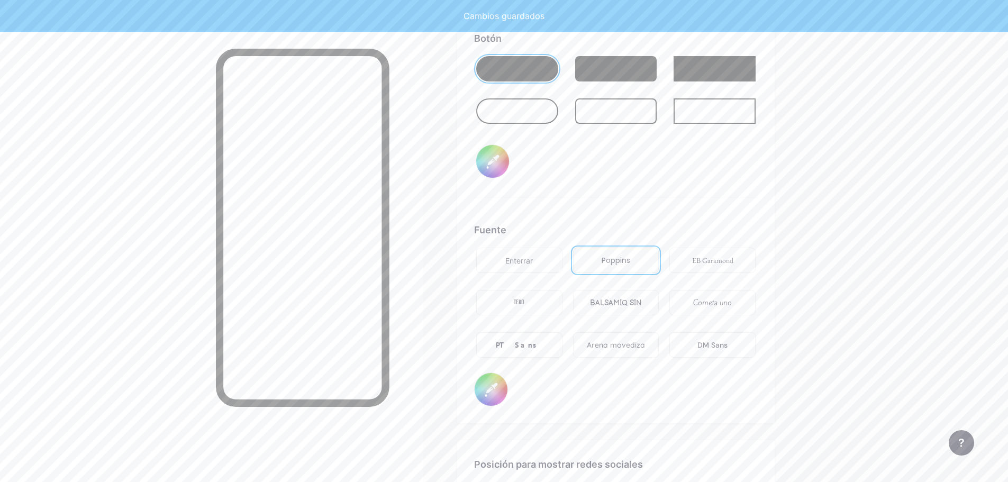
type input "#ffffff"
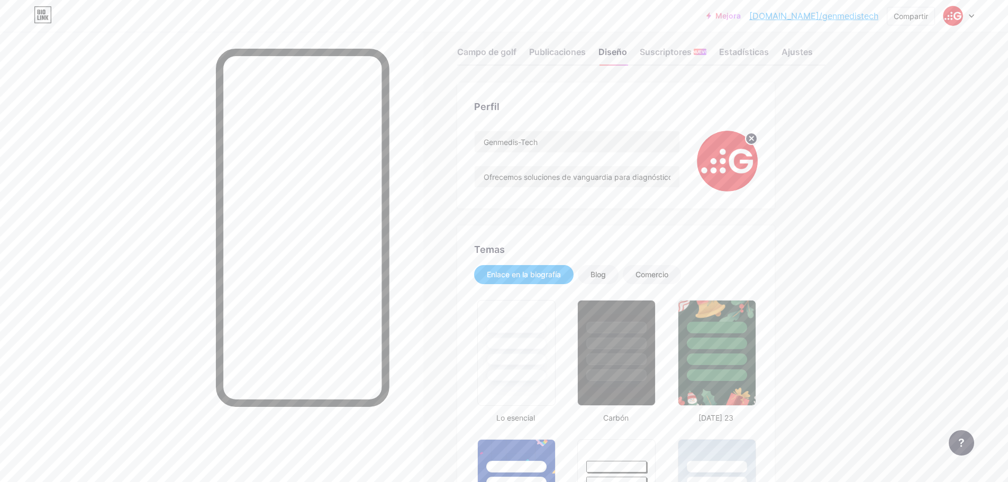
scroll to position [0, 0]
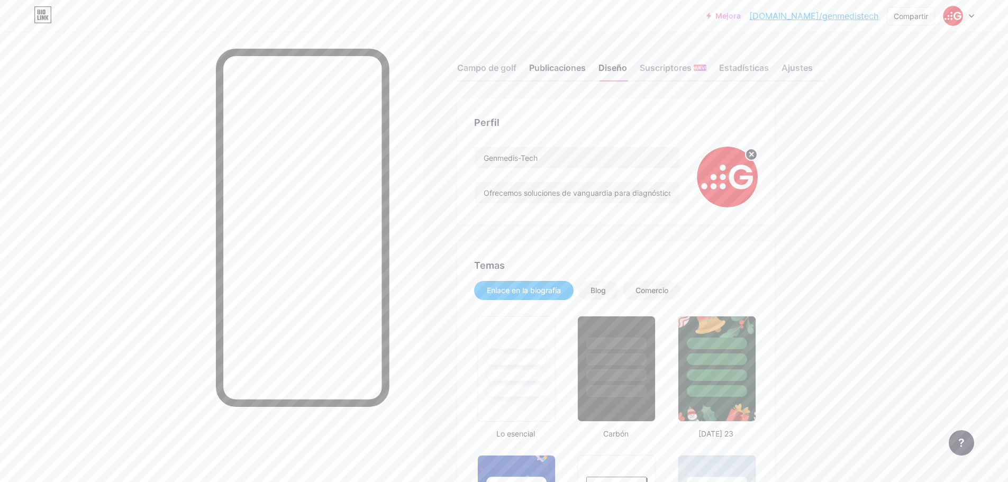
click at [562, 69] on font "Publicaciones" at bounding box center [557, 67] width 57 height 11
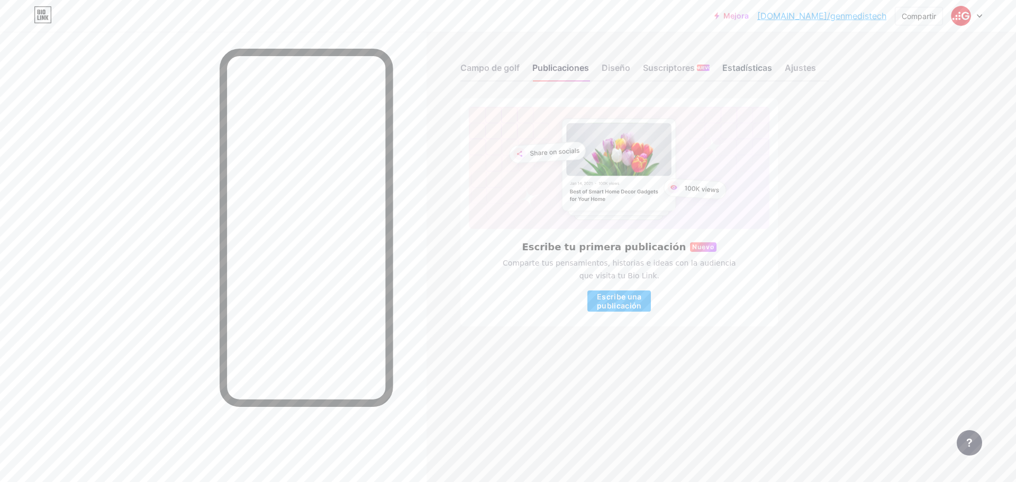
click at [745, 70] on font "Estadísticas" at bounding box center [748, 67] width 50 height 11
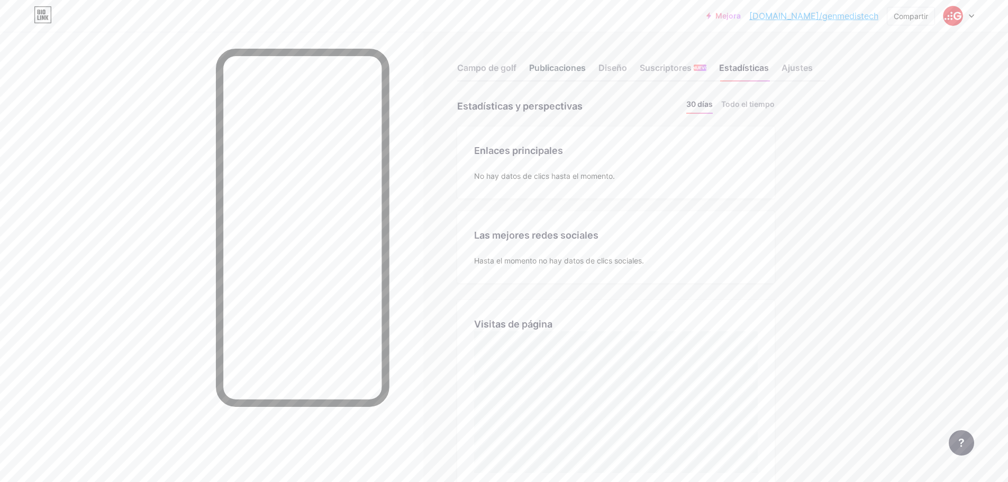
click at [549, 67] on font "Publicaciones" at bounding box center [557, 67] width 57 height 11
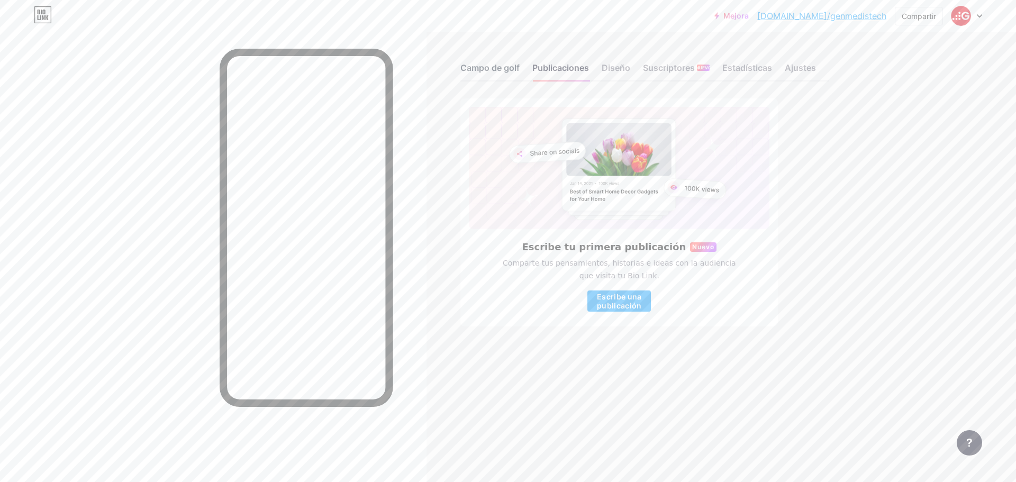
click at [479, 69] on font "Campo de golf" at bounding box center [490, 67] width 59 height 11
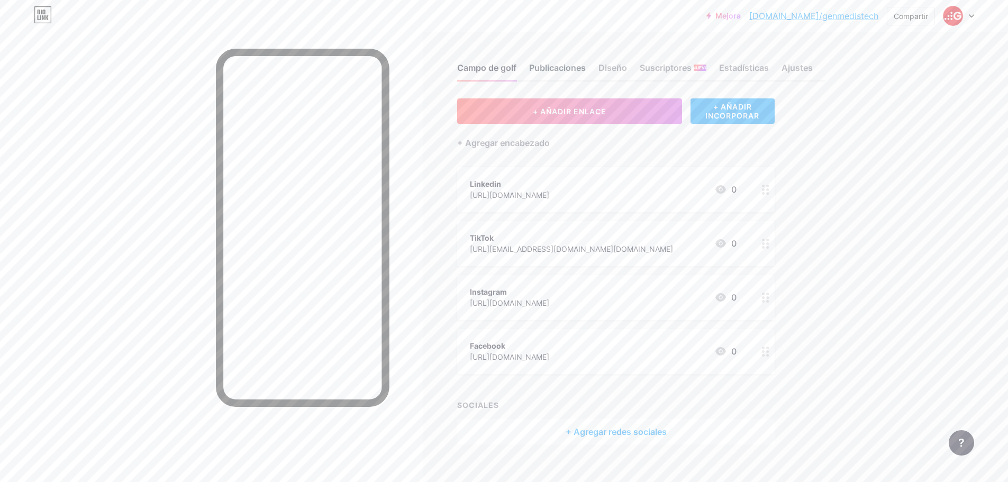
click at [553, 68] on font "Publicaciones" at bounding box center [557, 67] width 57 height 11
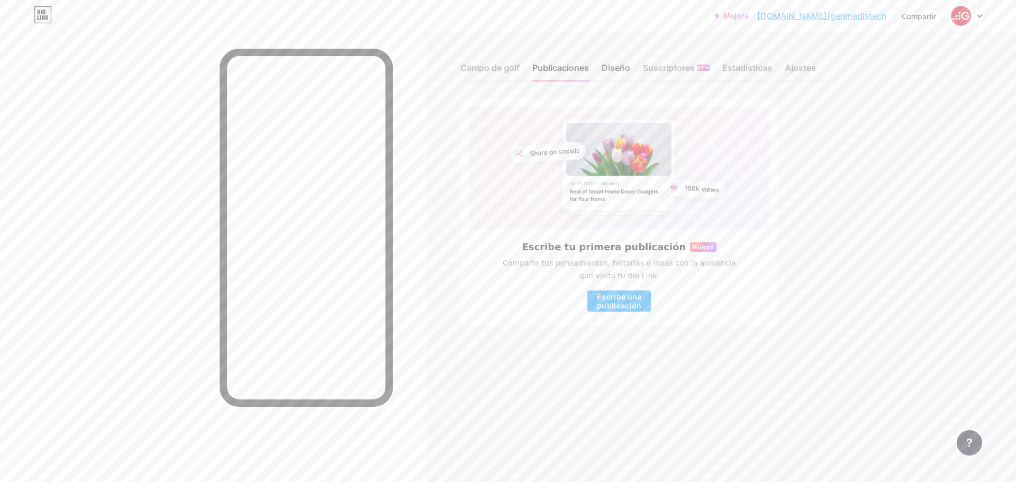
click at [622, 68] on font "Diseño" at bounding box center [616, 67] width 29 height 11
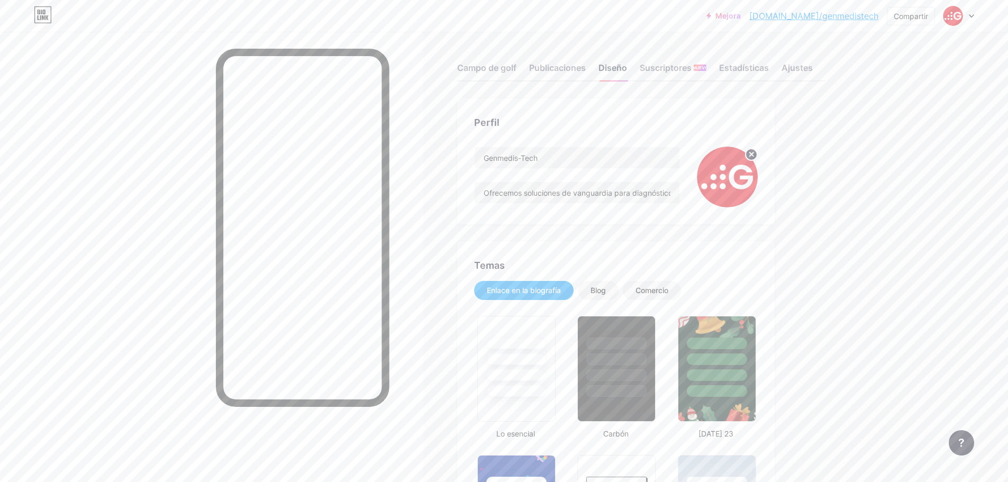
type input "#ffffff"
type input "#ff0000"
type input "#000000"
drag, startPoint x: 530, startPoint y: 193, endPoint x: 473, endPoint y: 194, distance: 57.2
click at [473, 194] on div "Perfil Genmedis-Tech Ofrecemos soluciones de vanguardia para diagnóstico molecu…" at bounding box center [616, 161] width 318 height 126
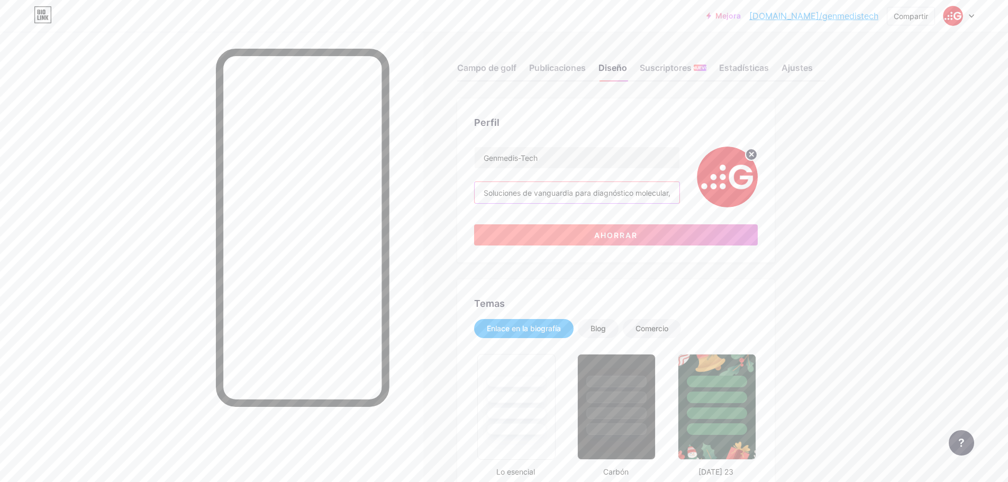
type input "Soluciones de vanguardia para diagnóstico molecular, medicina personalizada, au…"
click at [638, 236] on font "Ahorrar" at bounding box center [616, 235] width 43 height 9
type input "#ffffff"
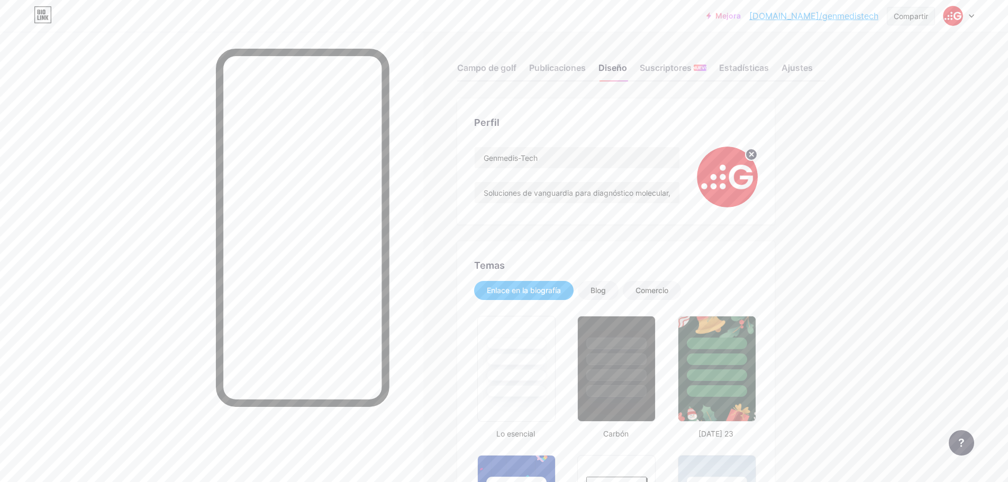
click at [899, 16] on font "Compartir" at bounding box center [911, 16] width 34 height 9
click at [871, 78] on font "Obtener mi código QR" at bounding box center [855, 80] width 89 height 11
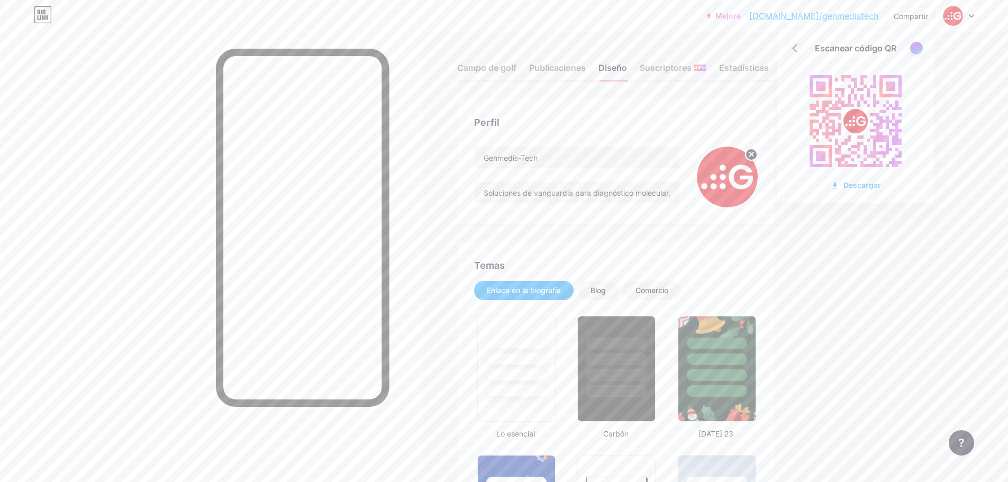
click at [793, 45] on icon at bounding box center [795, 48] width 17 height 17
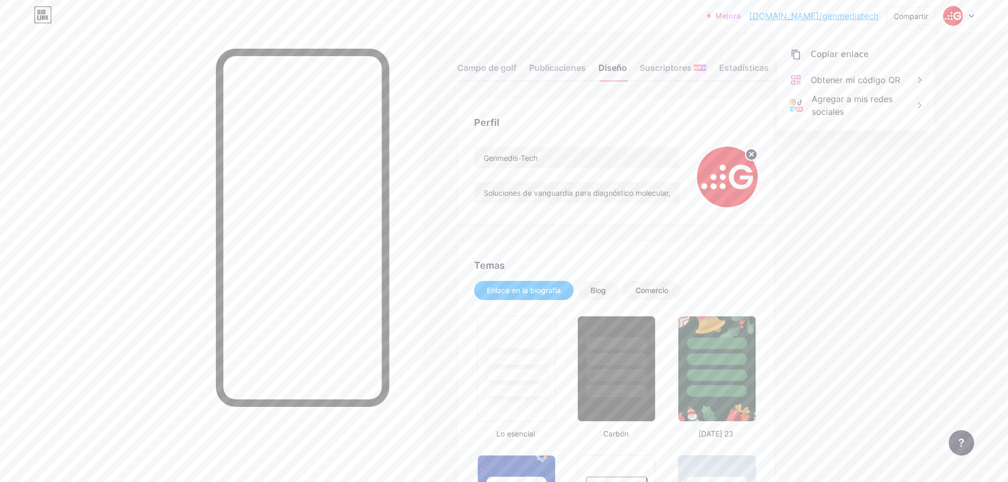
click at [849, 17] on font "[DOMAIN_NAME]/genmedistech" at bounding box center [814, 16] width 129 height 11
